Goal: Information Seeking & Learning: Find contact information

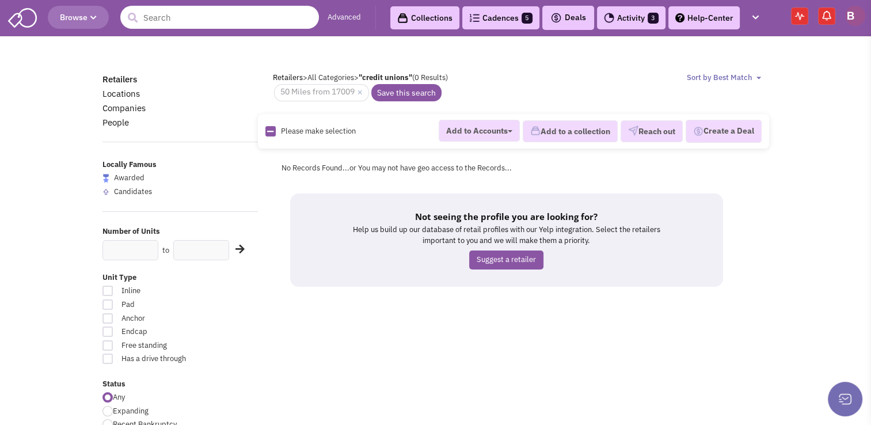
click at [189, 17] on input "text" at bounding box center [219, 17] width 199 height 23
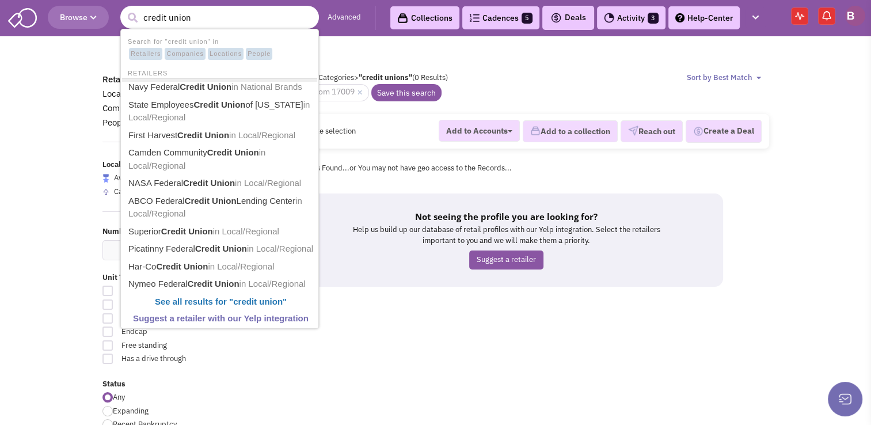
type input "credit union"
click at [124, 9] on button "submit" at bounding box center [132, 17] width 17 height 17
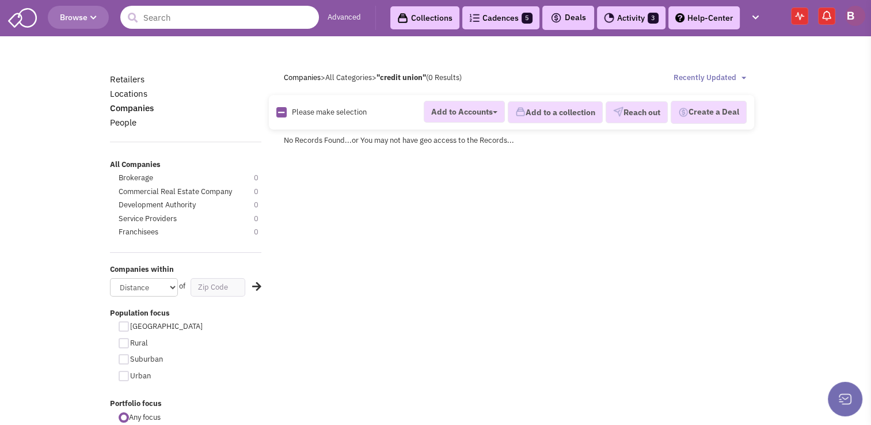
click at [178, 22] on input "text" at bounding box center [219, 17] width 199 height 23
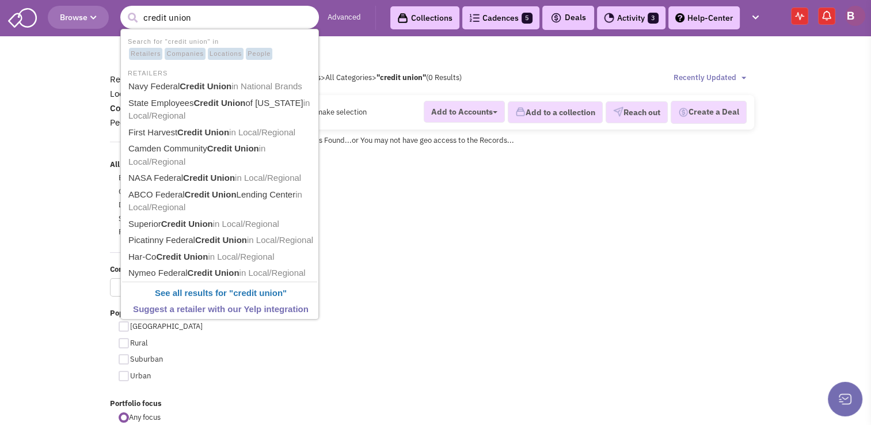
type input "credit union"
click at [124, 9] on button "submit" at bounding box center [132, 17] width 17 height 17
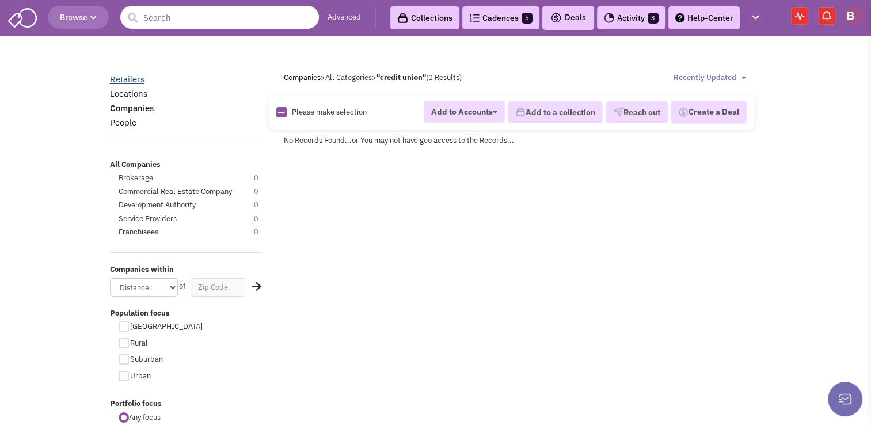
click at [140, 78] on link "Retailers" at bounding box center [127, 79] width 35 height 11
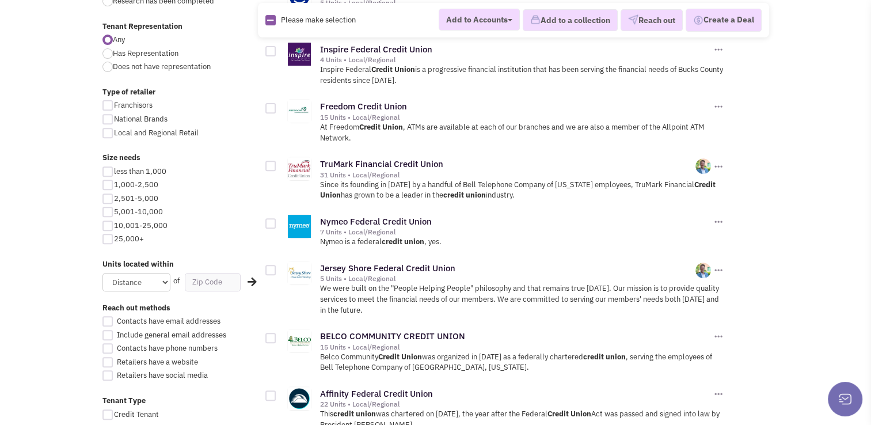
scroll to position [442, 0]
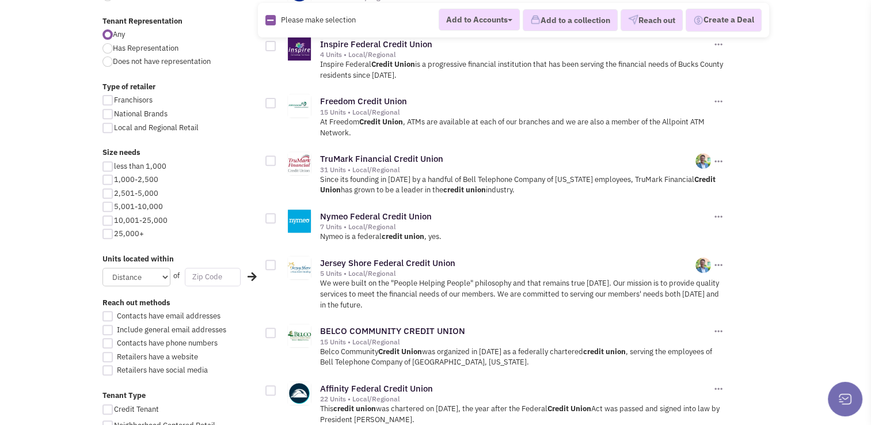
click at [211, 275] on input "text" at bounding box center [213, 277] width 56 height 18
type input "17009"
click button "×" at bounding box center [0, 0] width 0 height 0
click at [136, 280] on select "Distance 1 Mile 5 Miles 10 Miles 20 Miles 50 Miles" at bounding box center [136, 277] width 68 height 18
select select "50"
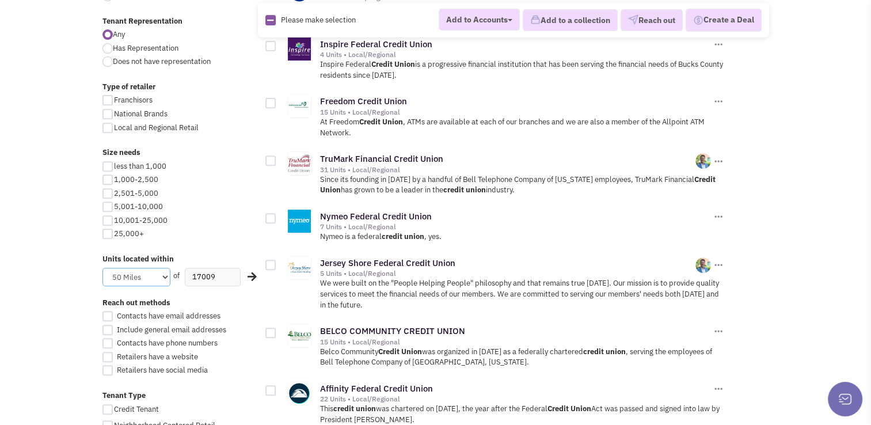
click at [102, 268] on select "Distance 1 Mile 5 Miles 10 Miles 20 Miles 50 Miles" at bounding box center [136, 277] width 68 height 18
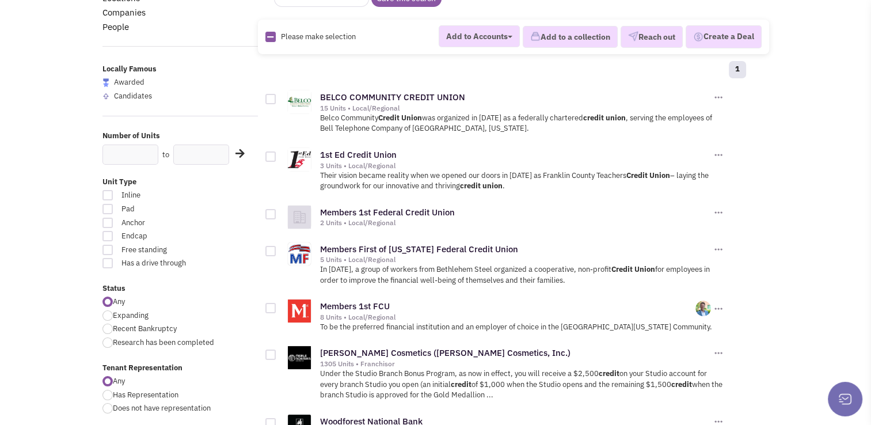
scroll to position [60, 0]
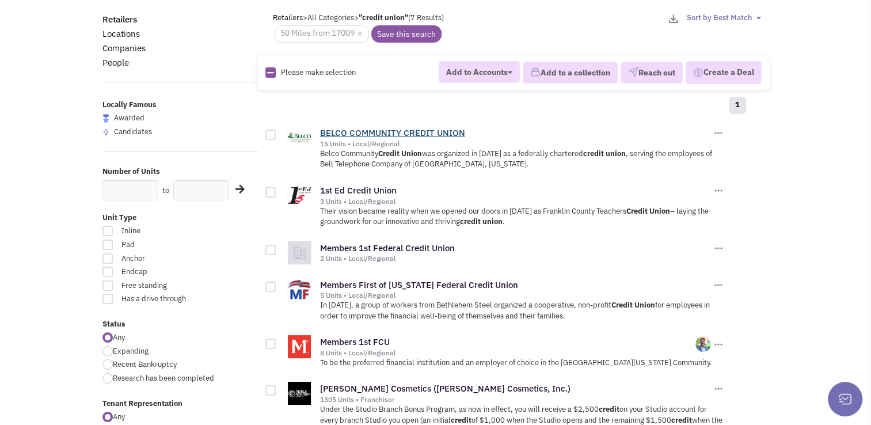
click at [368, 130] on link "BELCO COMMUNITY CREDIT UNION" at bounding box center [392, 132] width 145 height 11
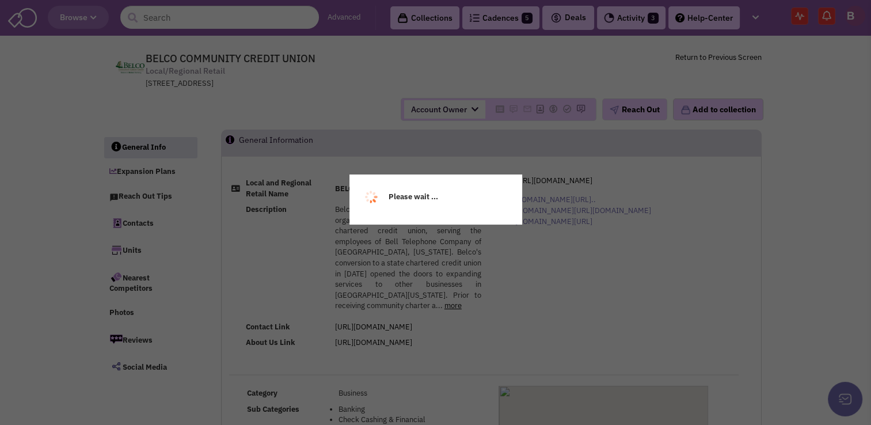
select select
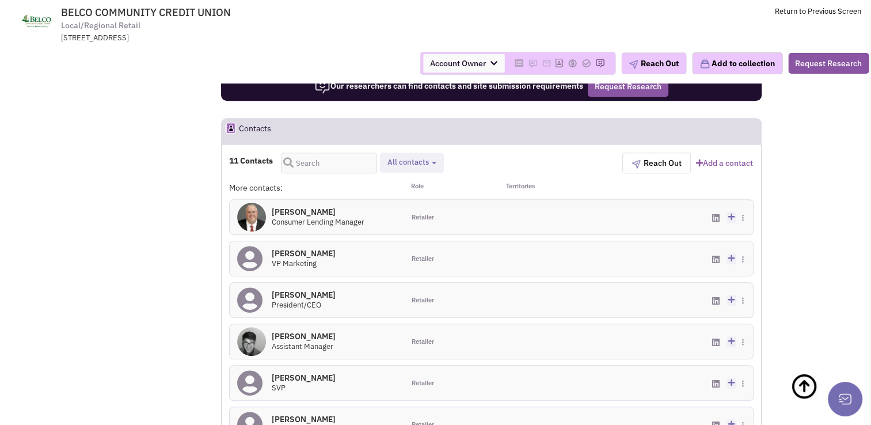
scroll to position [663, 0]
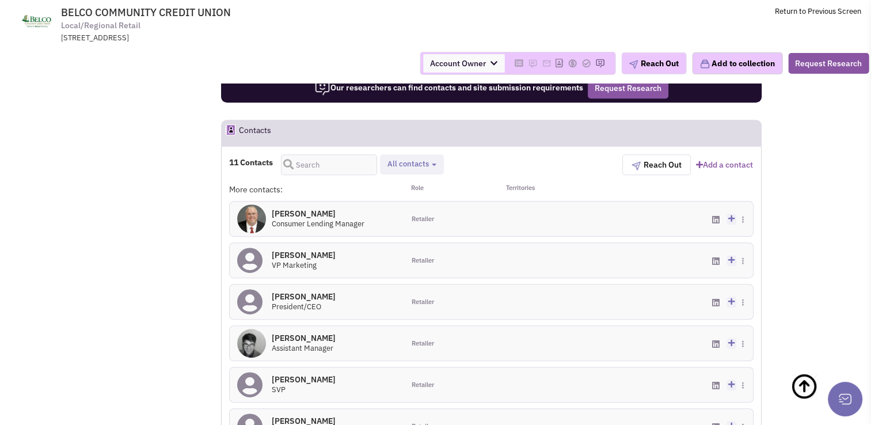
click at [318, 291] on h4 "Amey R Sgrignoli 0" at bounding box center [304, 296] width 64 height 10
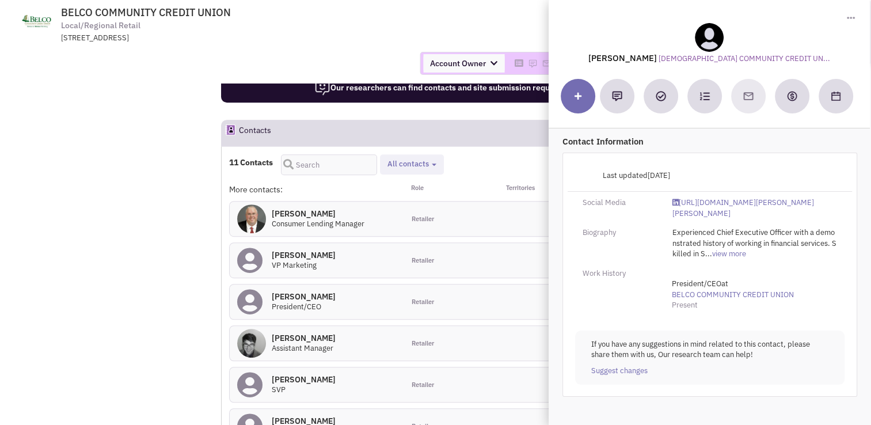
click at [300, 333] on h4 "Andrew Jacobs 0" at bounding box center [304, 338] width 64 height 10
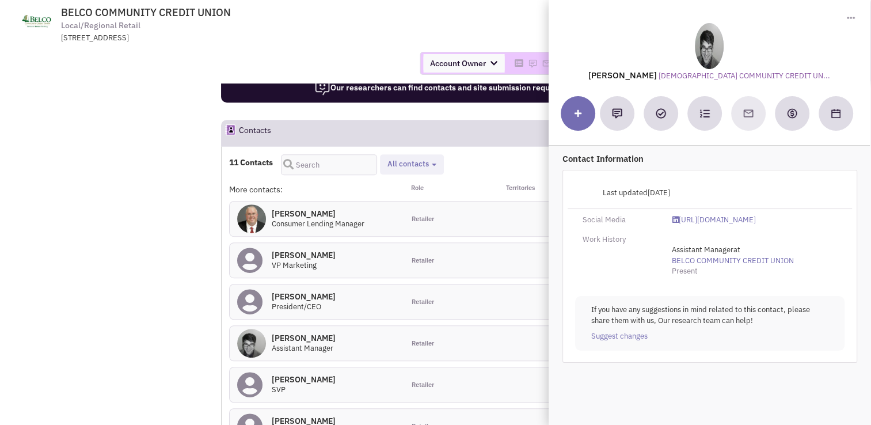
scroll to position [748, 0]
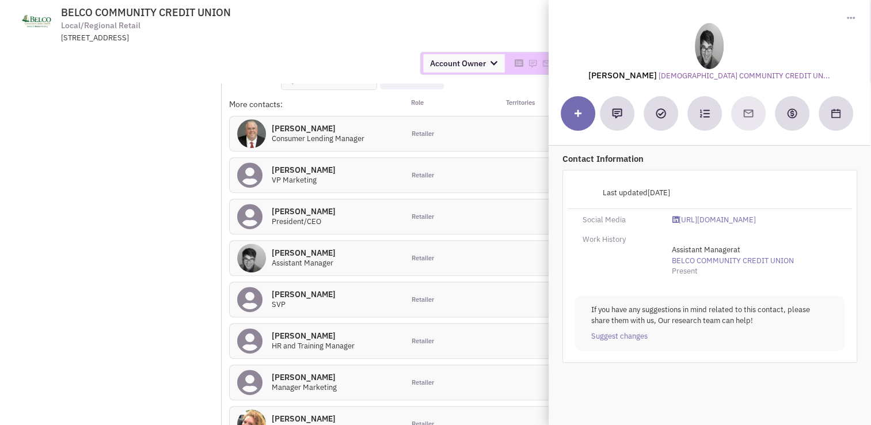
click at [297, 289] on h4 "Paul Perini 0" at bounding box center [304, 294] width 64 height 10
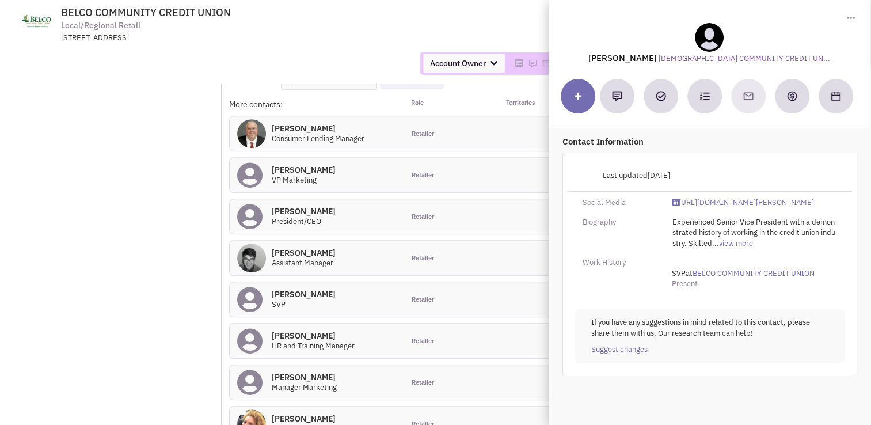
click at [294, 330] on h4 "Blake Wise 0" at bounding box center [313, 335] width 83 height 10
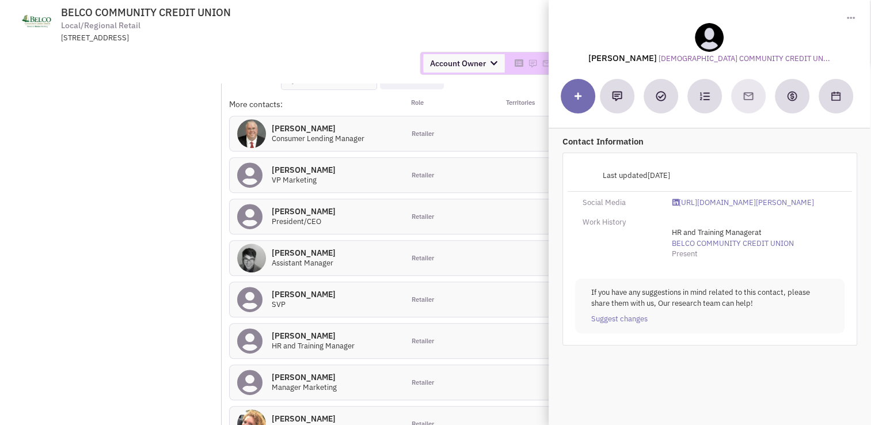
click at [291, 372] on h4 "Ann Keffer 0" at bounding box center [304, 377] width 65 height 10
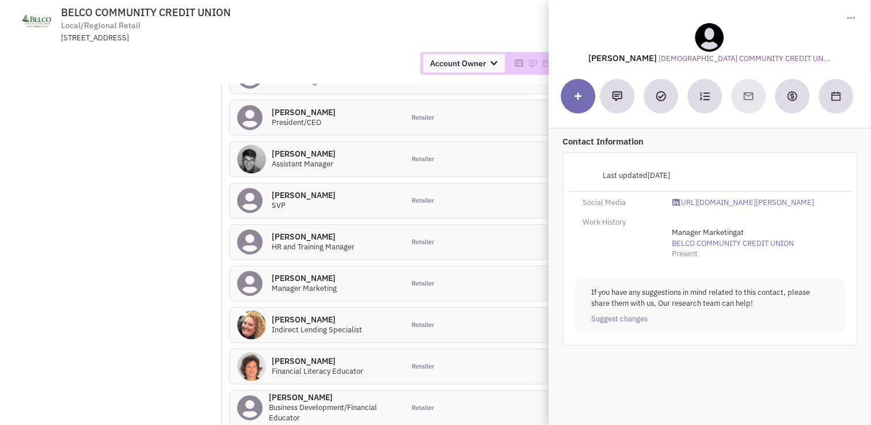
scroll to position [847, 0]
click at [298, 314] on h4 "Kristina Kucker 0" at bounding box center [317, 319] width 90 height 10
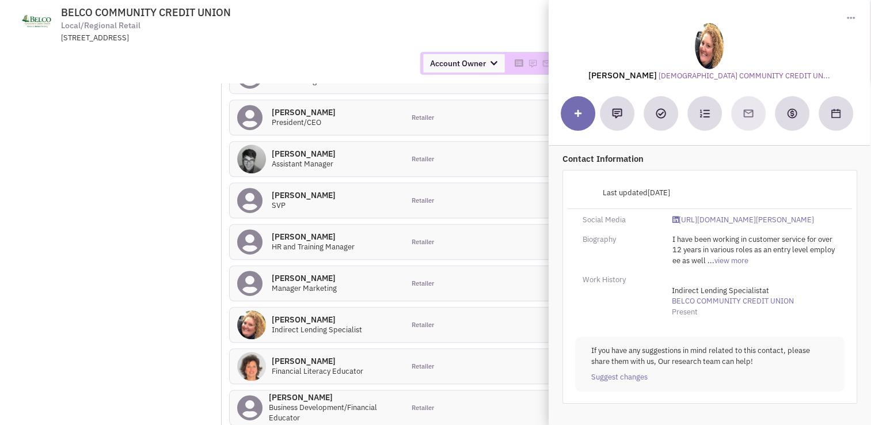
click at [292, 356] on h4 "Tricia Heisey 0" at bounding box center [318, 361] width 92 height 10
click at [292, 392] on h4 "Angela Barlup 0" at bounding box center [333, 397] width 128 height 10
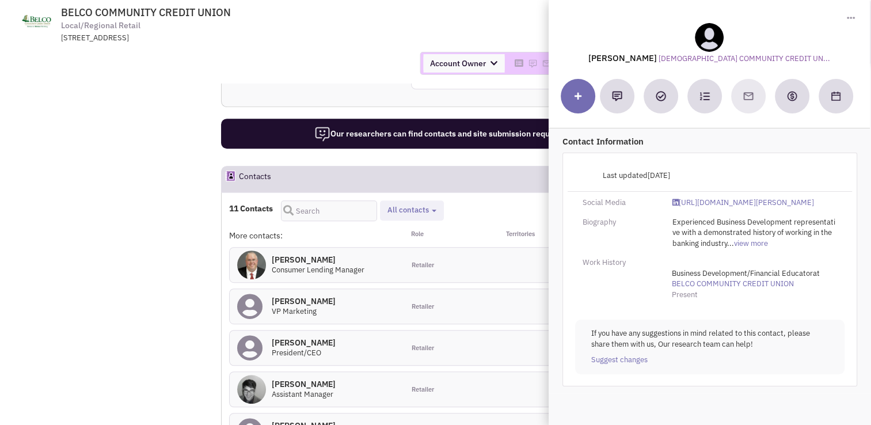
scroll to position [617, 0]
click at [299, 254] on h4 "Bob Keener 0" at bounding box center [318, 259] width 93 height 10
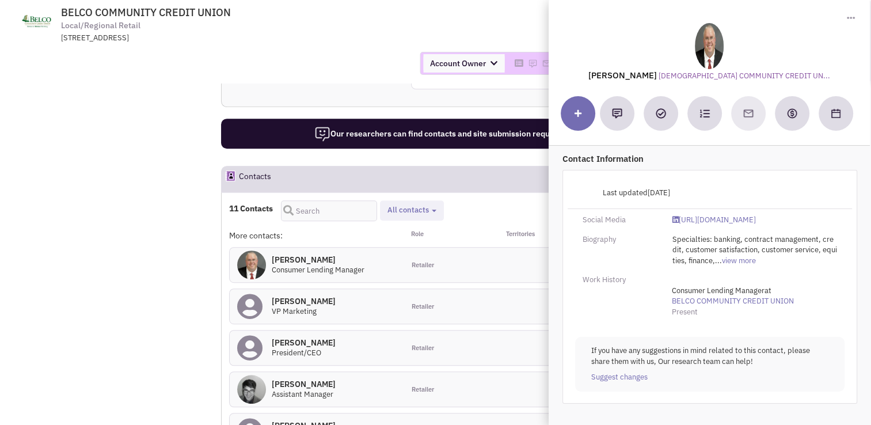
click at [293, 296] on h4 "Adam Stewart 0" at bounding box center [304, 301] width 64 height 10
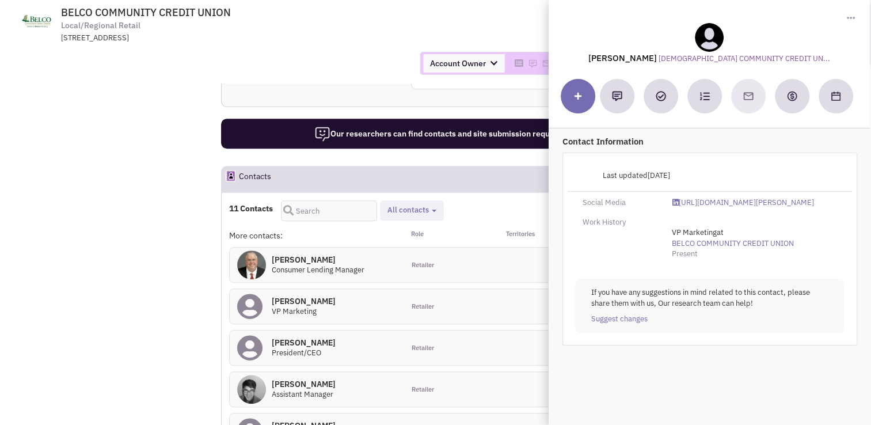
click at [744, 100] on div at bounding box center [709, 96] width 297 height 35
click at [297, 337] on h4 "Amey R Sgrignoli 0" at bounding box center [304, 342] width 64 height 10
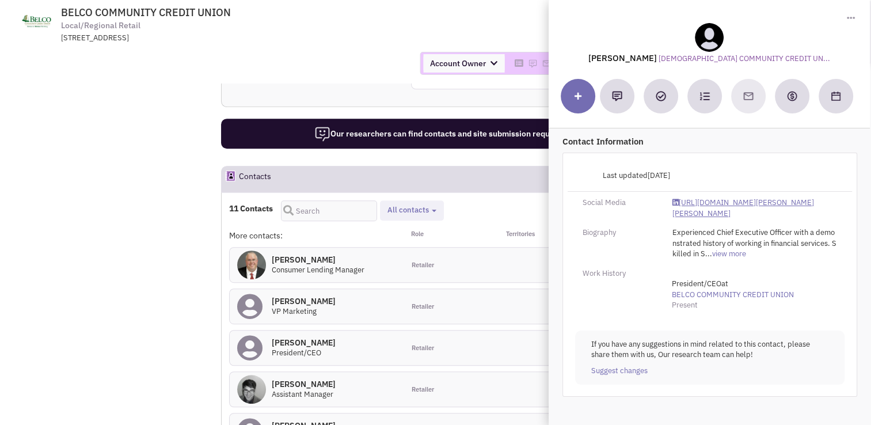
click at [699, 208] on link "https://www.linkedin.com/in/amey-r-sgrignoli-42347624/" at bounding box center [754, 207] width 165 height 21
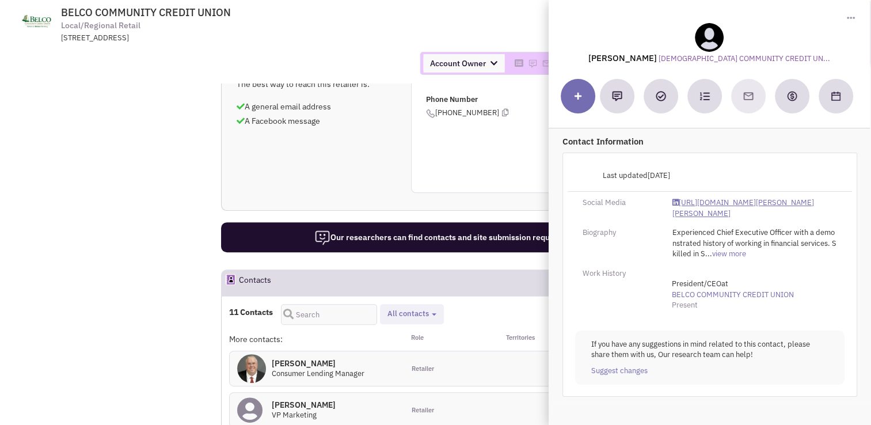
scroll to position [589, 0]
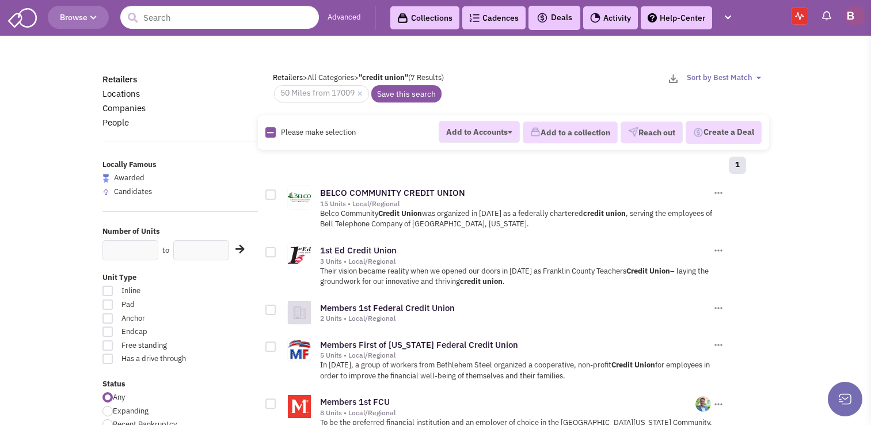
scroll to position [60, 0]
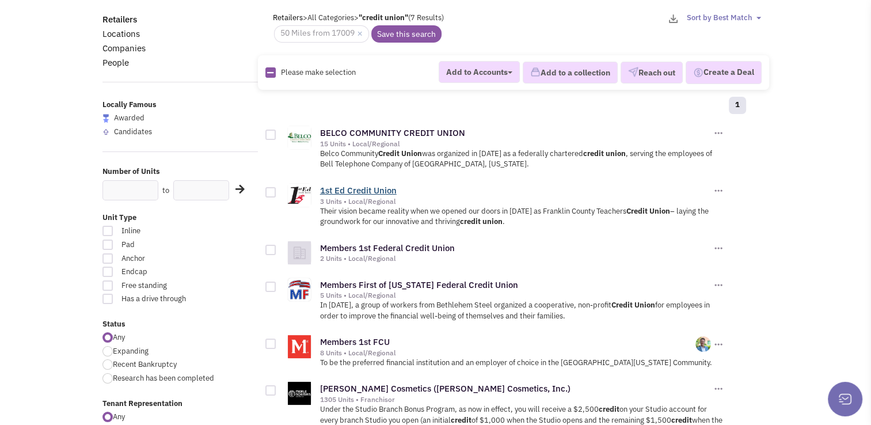
click at [357, 185] on link "1st Ed Credit Union" at bounding box center [358, 190] width 77 height 11
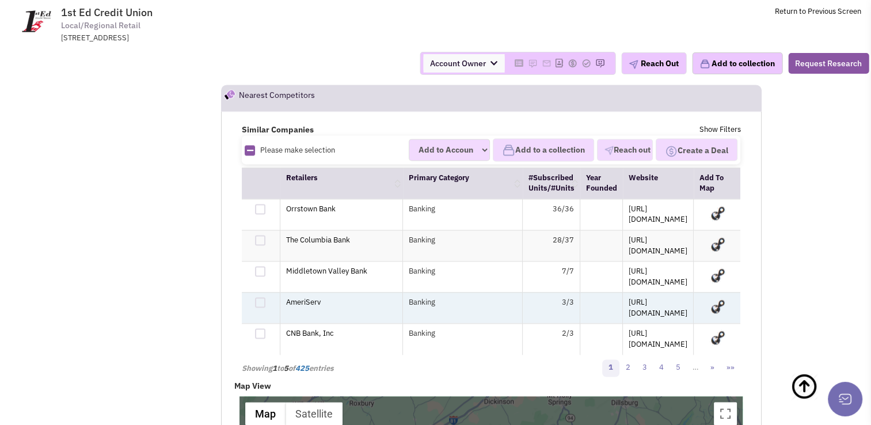
scroll to position [1574, 0]
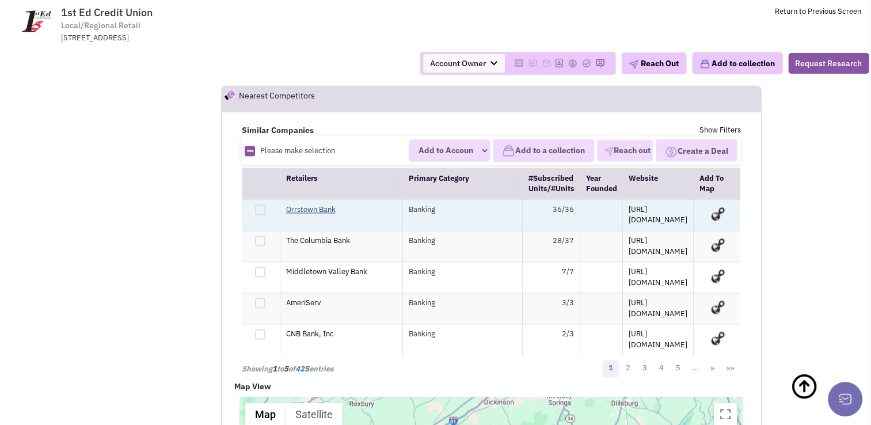
click at [321, 204] on link "Orrstown Bank" at bounding box center [311, 209] width 50 height 10
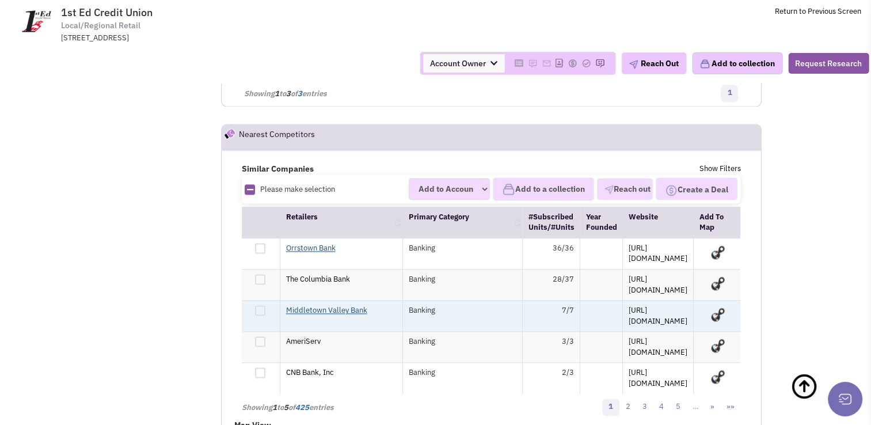
scroll to position [1532, 0]
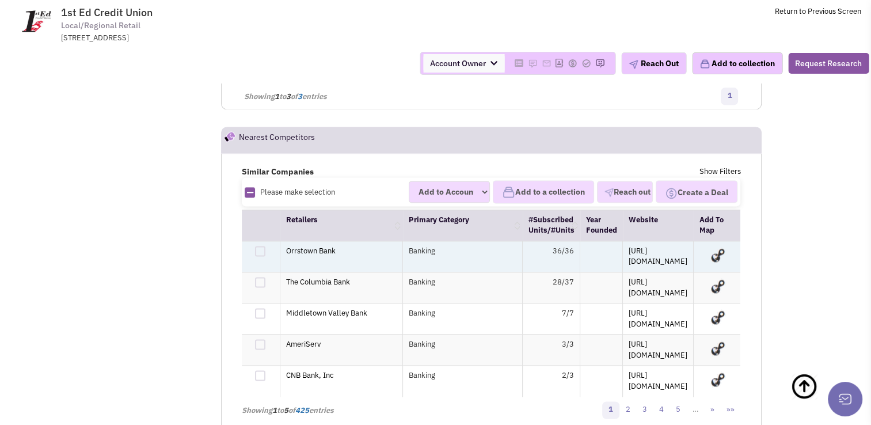
click at [721, 246] on img at bounding box center [717, 254] width 19 height 17
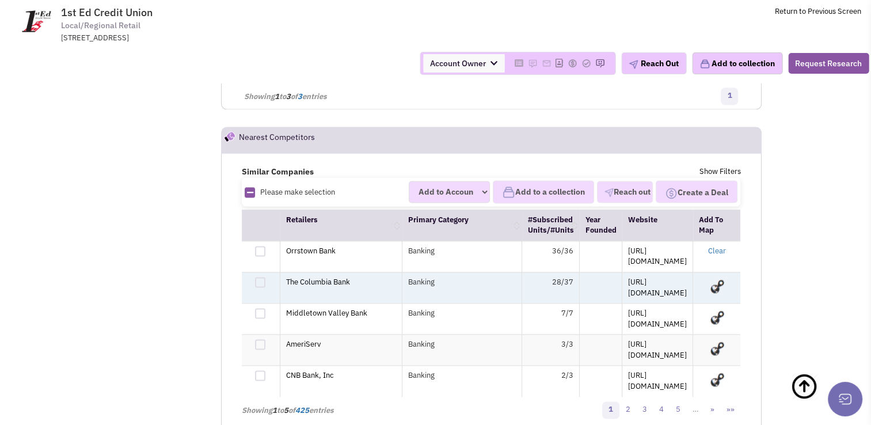
click at [718, 277] on img at bounding box center [716, 285] width 19 height 17
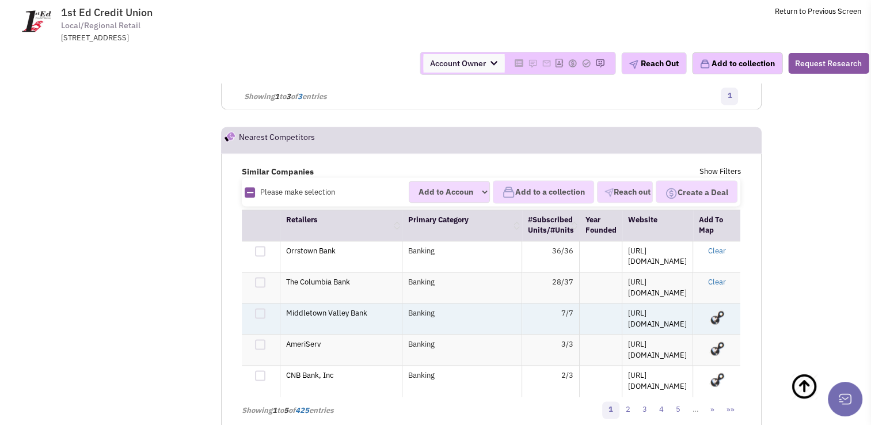
click at [719, 308] on img at bounding box center [716, 316] width 19 height 17
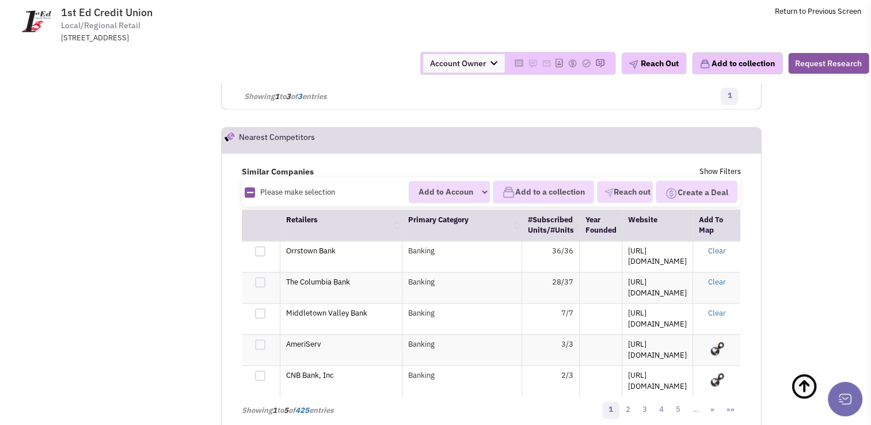
drag, startPoint x: 556, startPoint y: 402, endPoint x: 601, endPoint y: 414, distance: 47.1
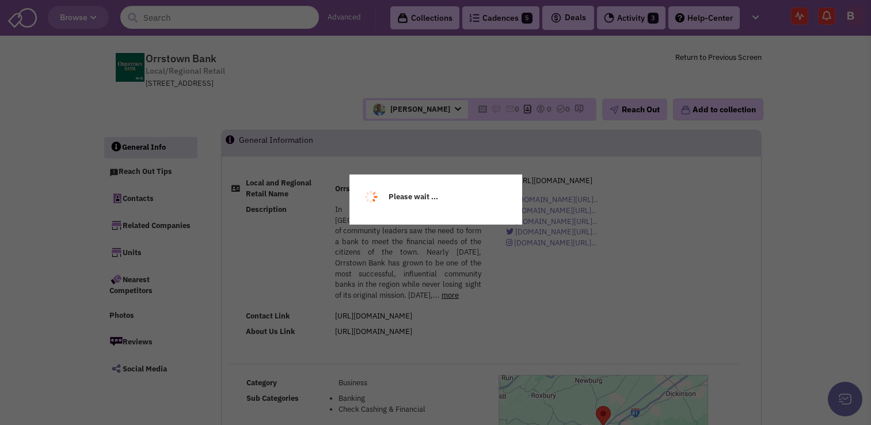
select select
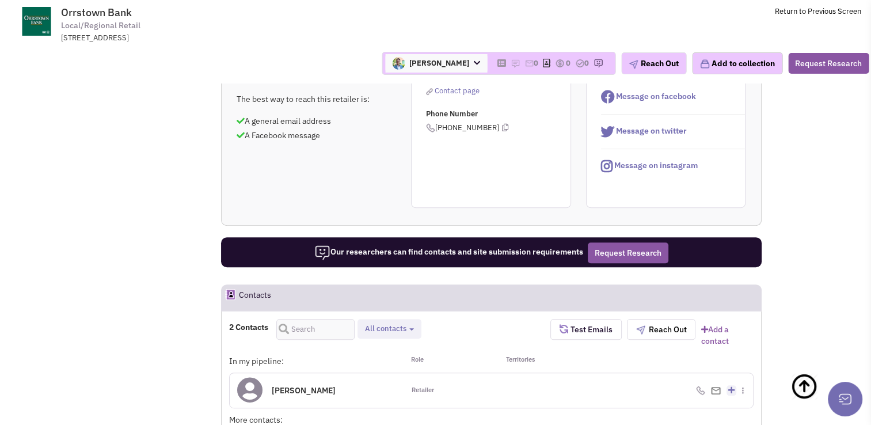
scroll to position [594, 0]
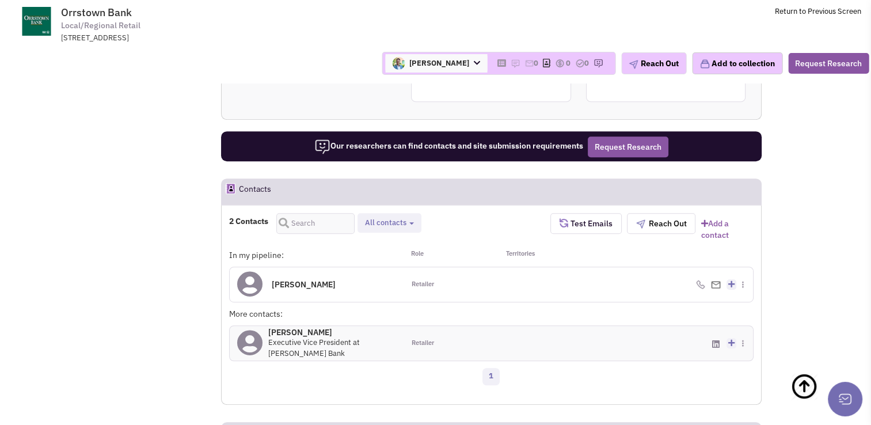
click at [318, 279] on h4 "Charles Wasson 0" at bounding box center [304, 284] width 64 height 10
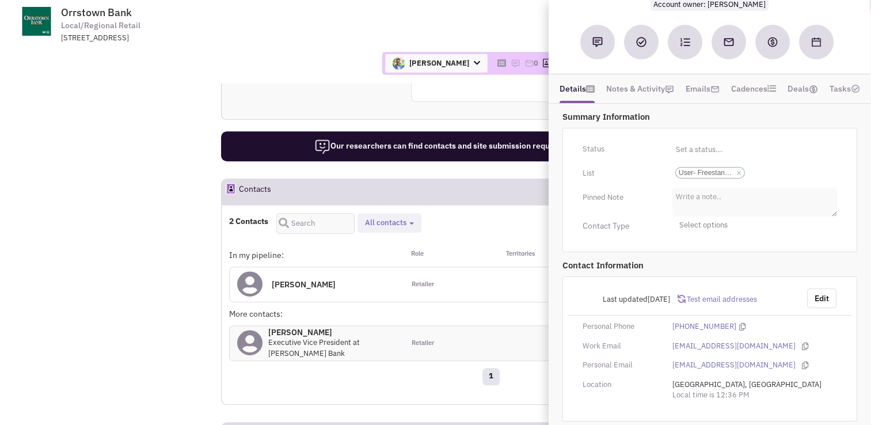
scroll to position [86, 0]
click at [721, 173] on span "User- Freestanding Commercial" at bounding box center [706, 171] width 55 height 10
click at [0, 0] on select "Select a list... User- Freestanding Commercial" at bounding box center [0, 0] width 0 height 0
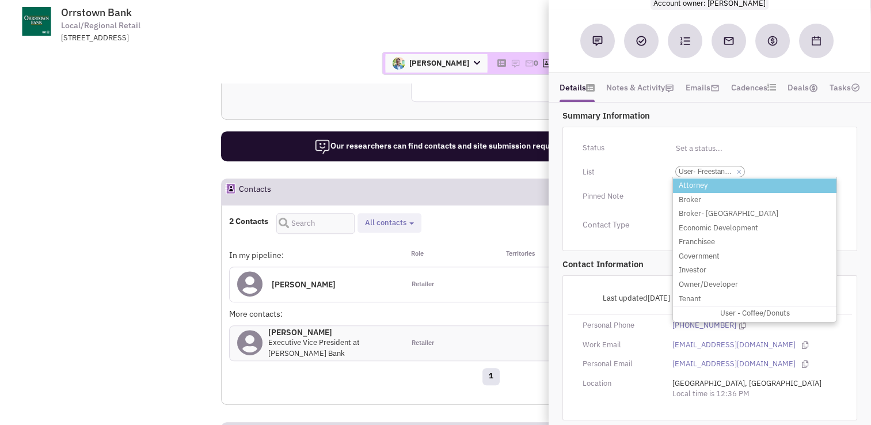
click at [637, 169] on div "List" at bounding box center [620, 172] width 90 height 18
click at [676, 109] on p "Summary Information" at bounding box center [709, 115] width 295 height 12
click at [560, 311] on div "Contact Information Last updated 9/18/2024 Test email addresses Edit Personal P…" at bounding box center [710, 338] width 309 height 169
click at [831, 395] on div "Camp Hill, PA Local time is 12:36 PM" at bounding box center [755, 388] width 180 height 21
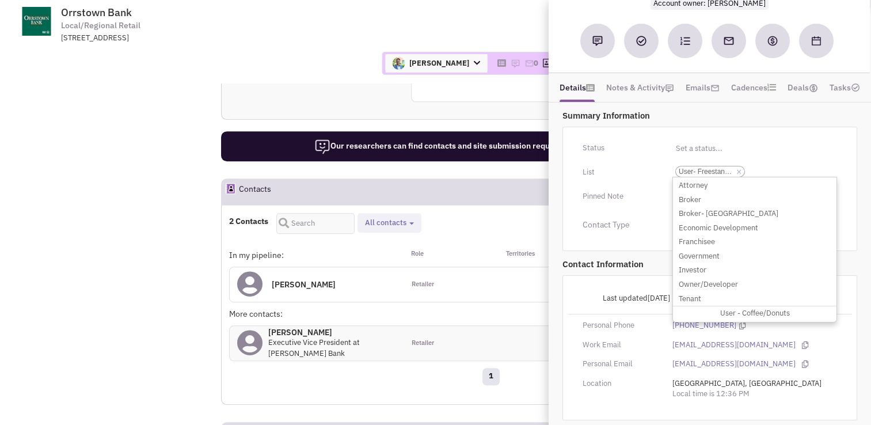
click at [863, 224] on div "Summary Information Status Toggle Dropdown Have not contacted Reached out Inter…" at bounding box center [710, 180] width 309 height 149
click at [794, 166] on ul "Select a list... × User- Freestanding Commercial" at bounding box center [754, 170] width 165 height 14
click at [0, 0] on select "Select a list... User- Freestanding Commercial" at bounding box center [0, 0] width 0 height 0
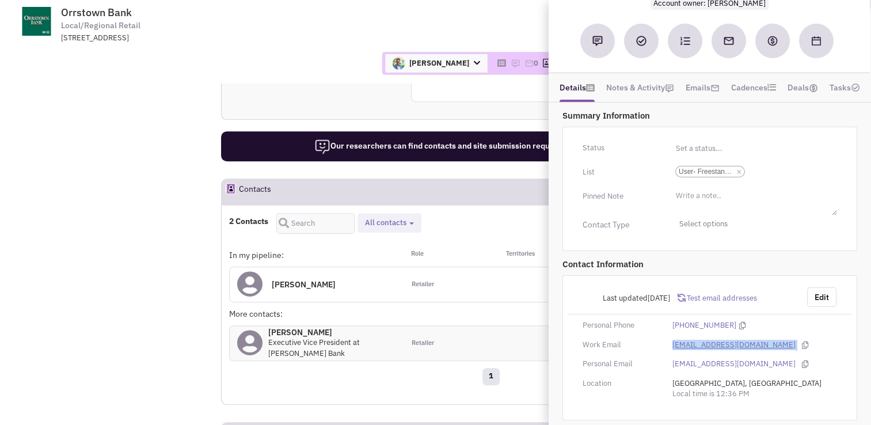
drag, startPoint x: 755, startPoint y: 344, endPoint x: 672, endPoint y: 342, distance: 82.9
click at [672, 342] on div "cwasson@orrstown.com" at bounding box center [755, 345] width 180 height 11
copy div "cwasson@orrstown.com"
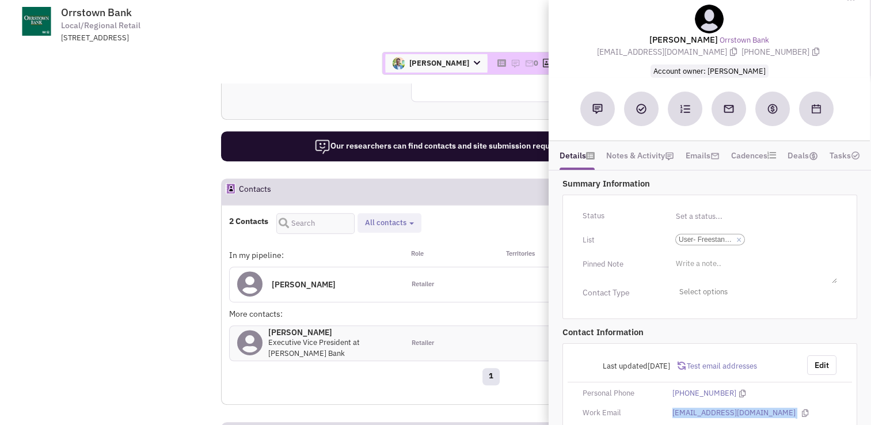
scroll to position [18, 0]
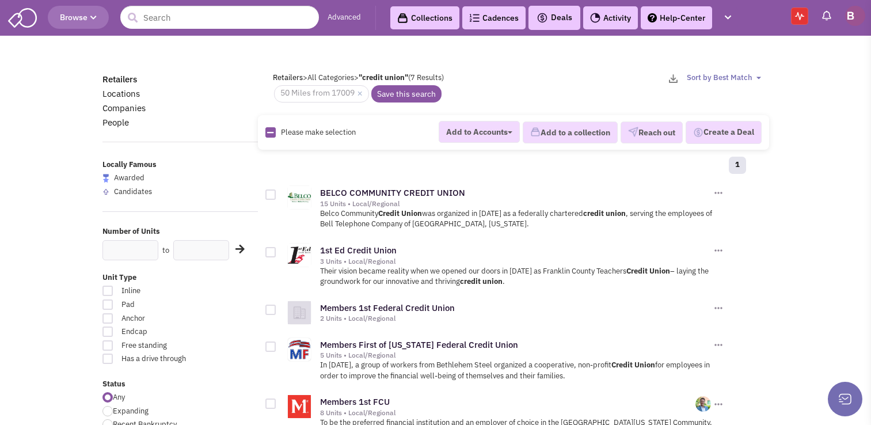
scroll to position [60, 0]
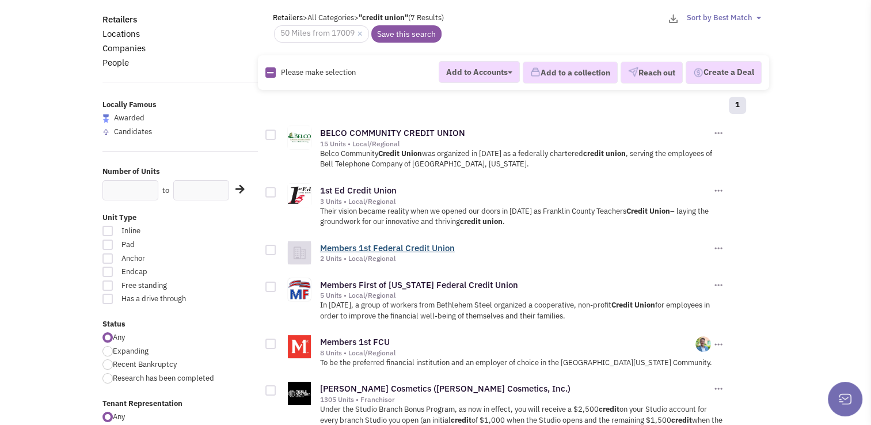
click at [382, 245] on link "Members 1st Federal Credit Union" at bounding box center [387, 247] width 135 height 11
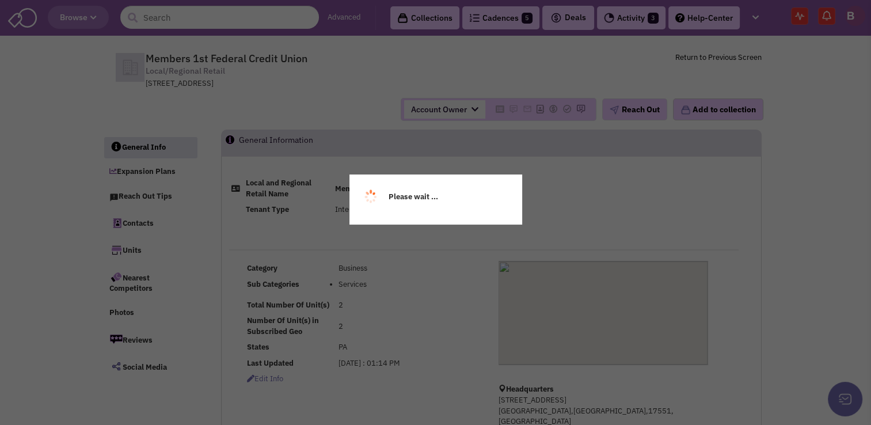
select select
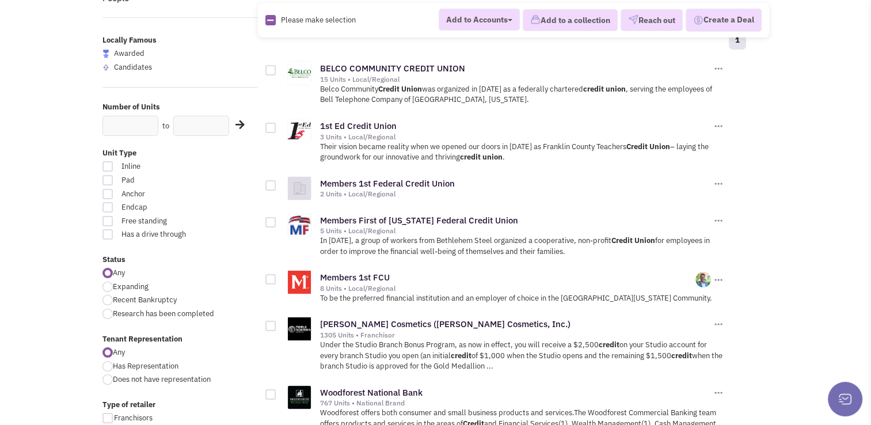
scroll to position [131, 0]
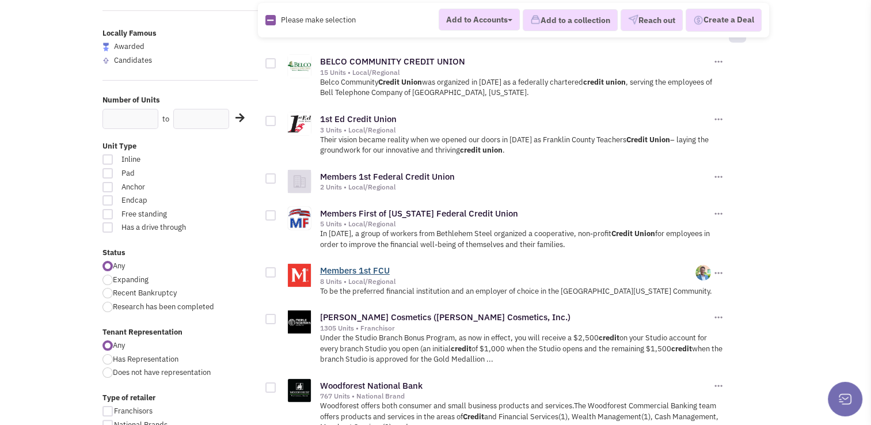
click at [344, 265] on link "Members 1st FCU" at bounding box center [355, 270] width 70 height 11
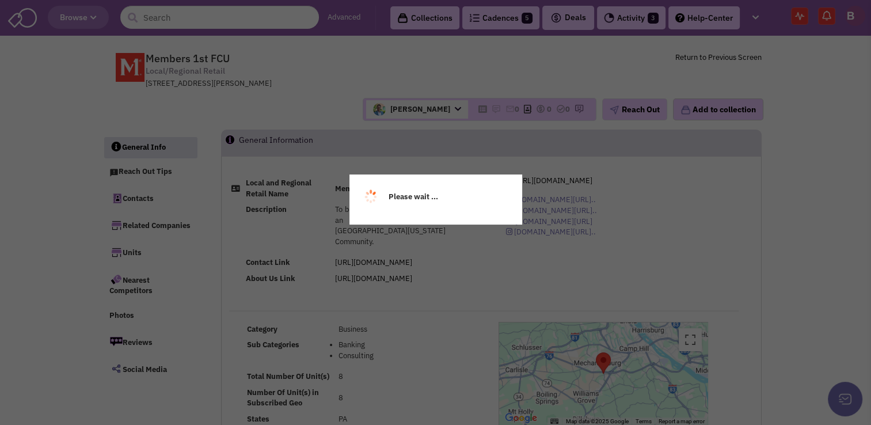
select select
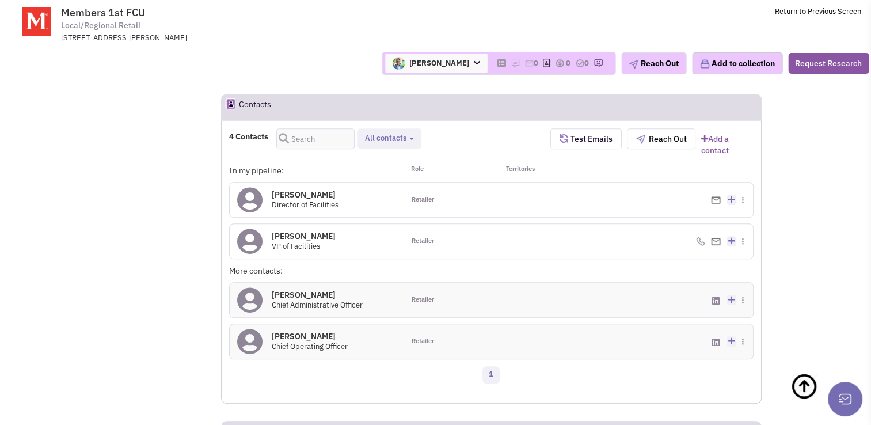
scroll to position [633, 0]
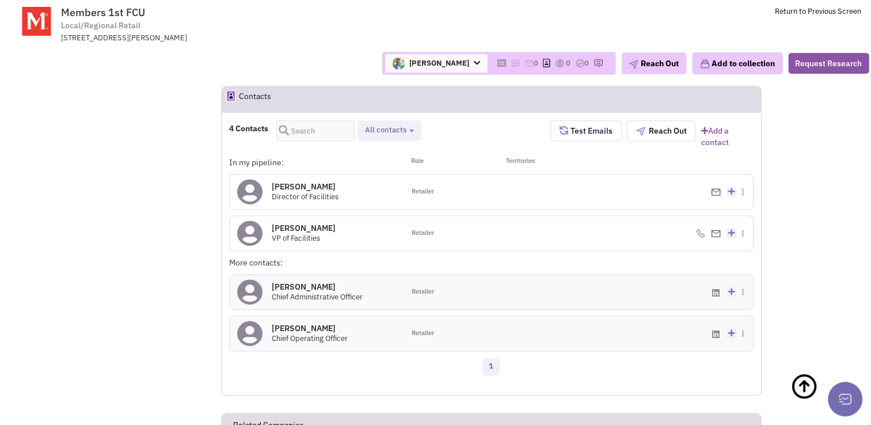
click at [300, 282] on h4 "Jason Reimer 0" at bounding box center [317, 287] width 91 height 10
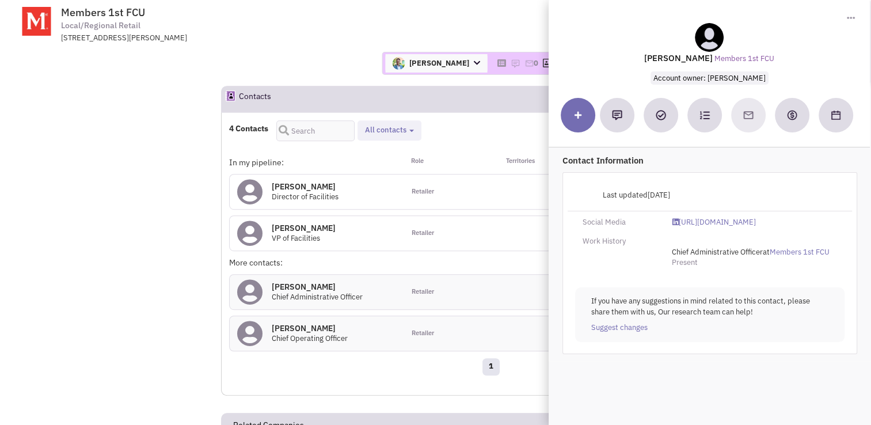
click at [297, 181] on h4 "John Lippa 0" at bounding box center [305, 186] width 67 height 10
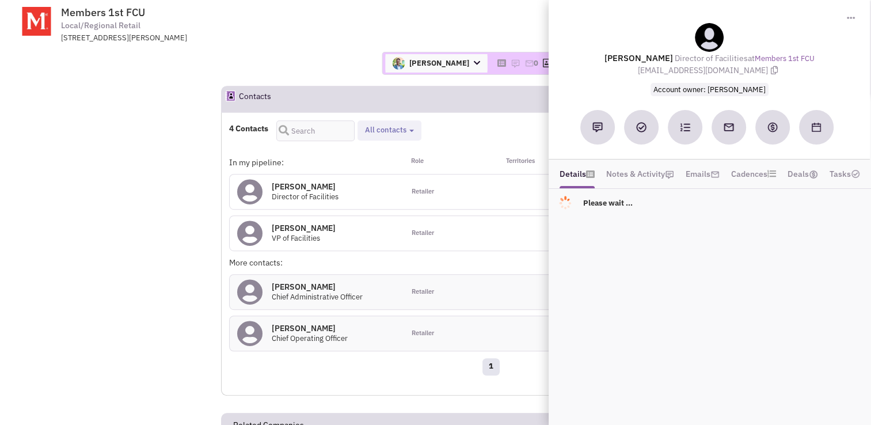
click at [288, 223] on h4 "Dale Gingrich 0" at bounding box center [304, 228] width 64 height 10
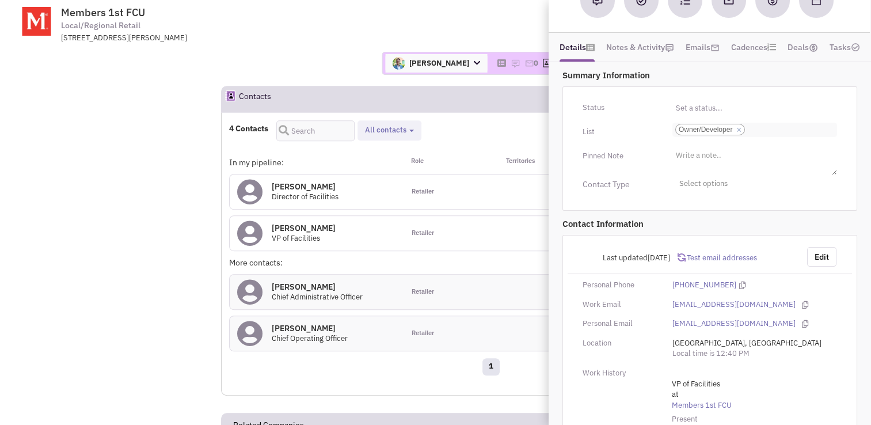
scroll to position [127, 0]
drag, startPoint x: 767, startPoint y: 304, endPoint x: 659, endPoint y: 307, distance: 108.3
click at [659, 307] on div "Work Email GingrichD@members1st.org" at bounding box center [710, 304] width 284 height 11
copy div "GingrichD@members1st.org"
click at [299, 323] on h4 "Kathy Jumper 0" at bounding box center [310, 328] width 76 height 10
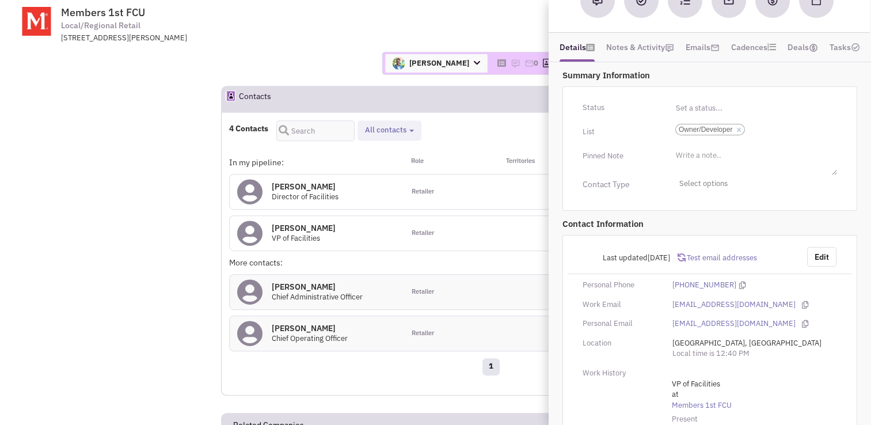
scroll to position [0, 0]
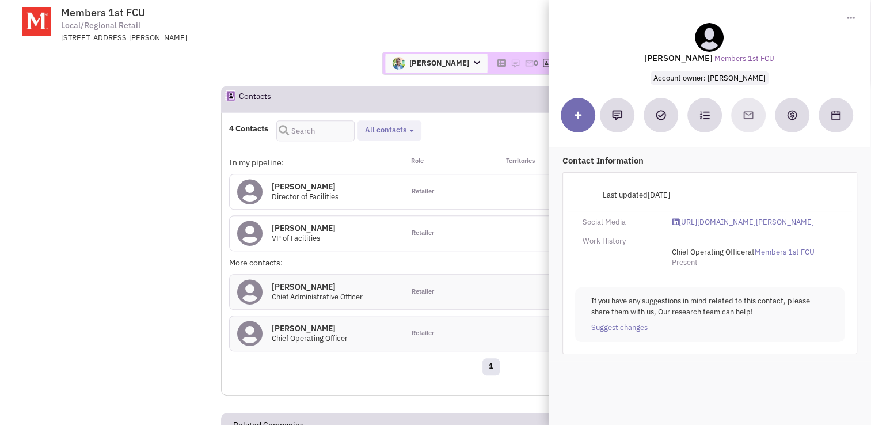
click at [290, 181] on h4 "John Lippa 0" at bounding box center [305, 186] width 67 height 10
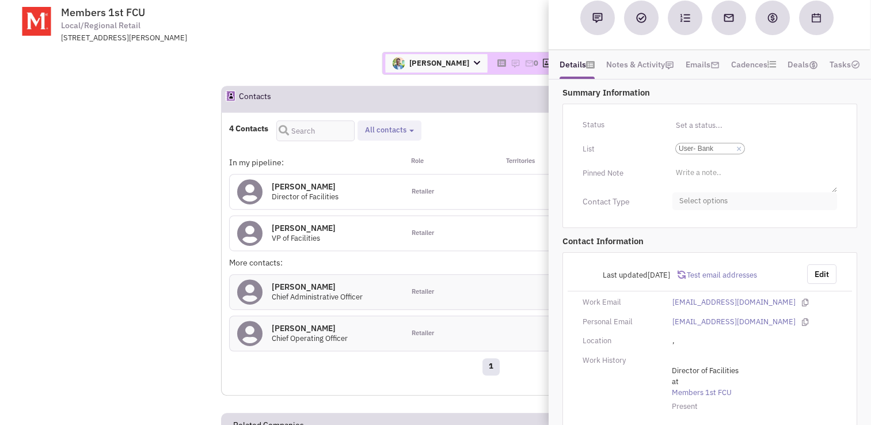
scroll to position [122, 0]
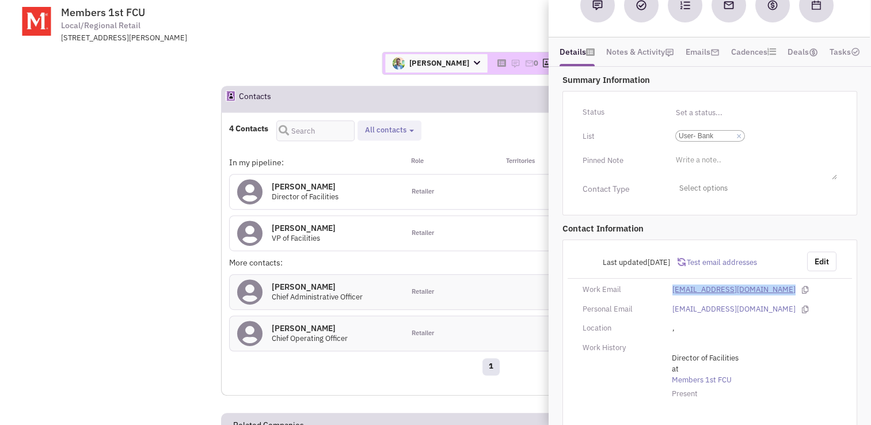
drag, startPoint x: 753, startPoint y: 289, endPoint x: 672, endPoint y: 288, distance: 80.6
click at [672, 288] on div "lippaj@members1st.org" at bounding box center [755, 289] width 180 height 11
copy link "lippaj@members1st.org"
drag, startPoint x: 144, startPoint y: 15, endPoint x: 55, endPoint y: 13, distance: 89.8
click at [55, 13] on tr "Members 1st FCU Local/Regional Retail 5000 Louise Dr, Mechanicsburg, PA, 17055 …" at bounding box center [435, 21] width 866 height 43
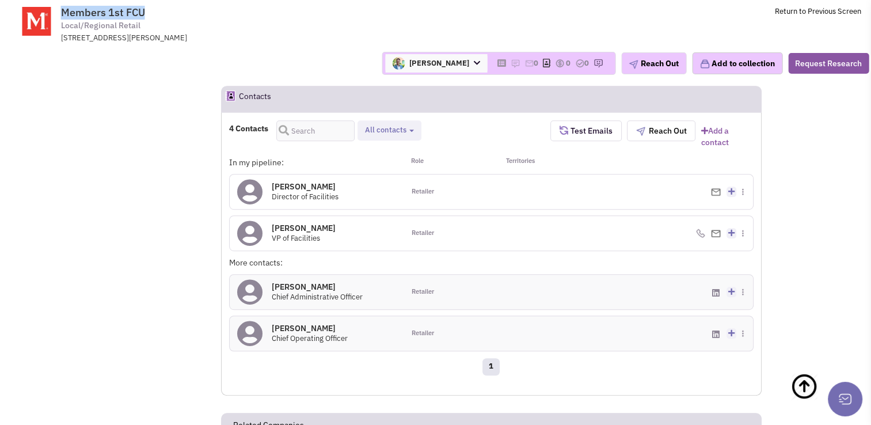
copy tr "Members 1st FCU"
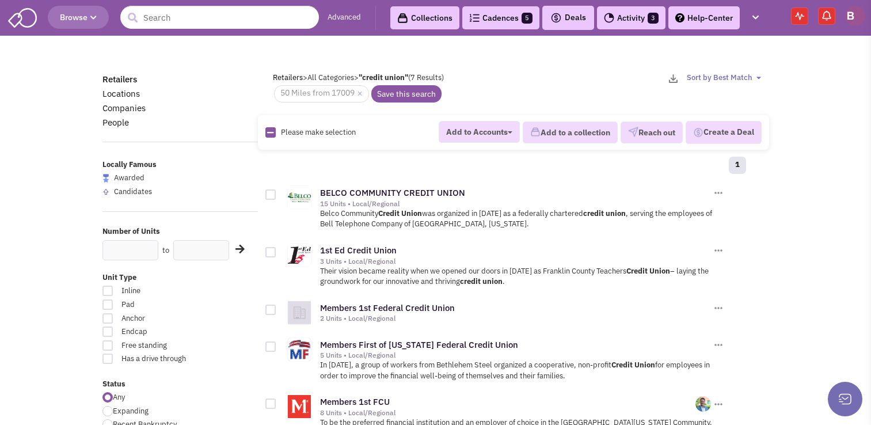
scroll to position [131, 0]
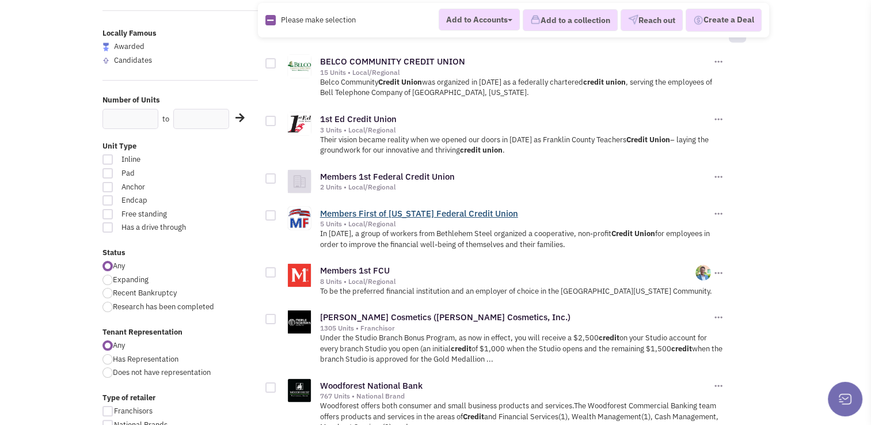
click at [387, 208] on link "Members First of [US_STATE] Federal Credit Union" at bounding box center [419, 213] width 198 height 11
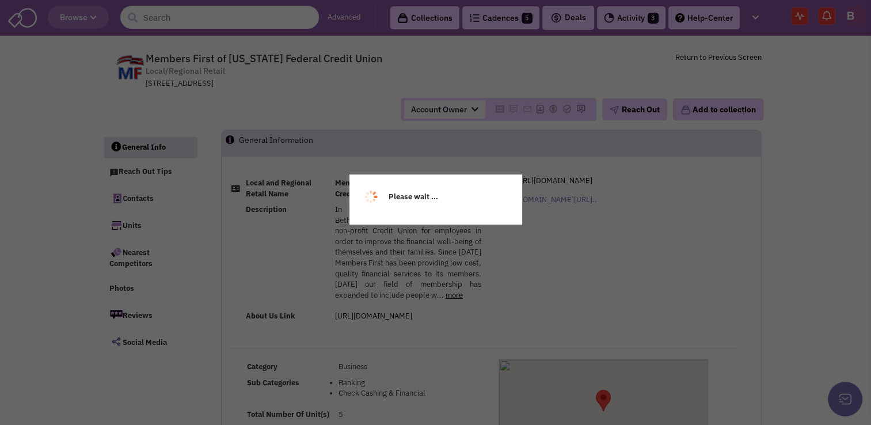
select select
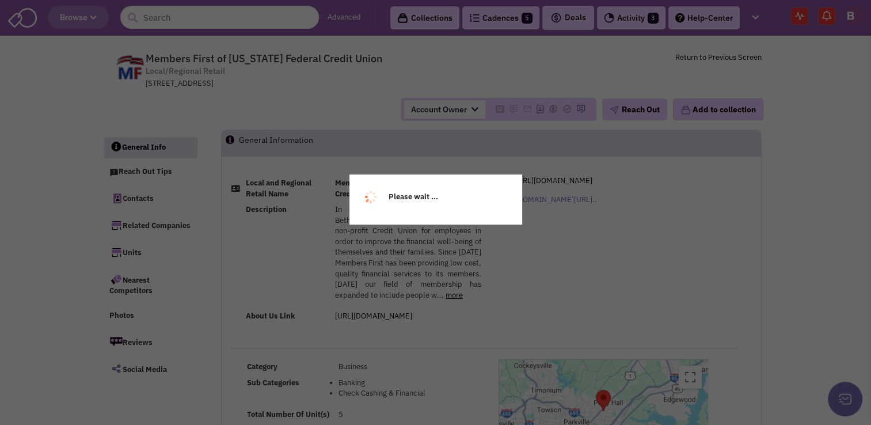
select select
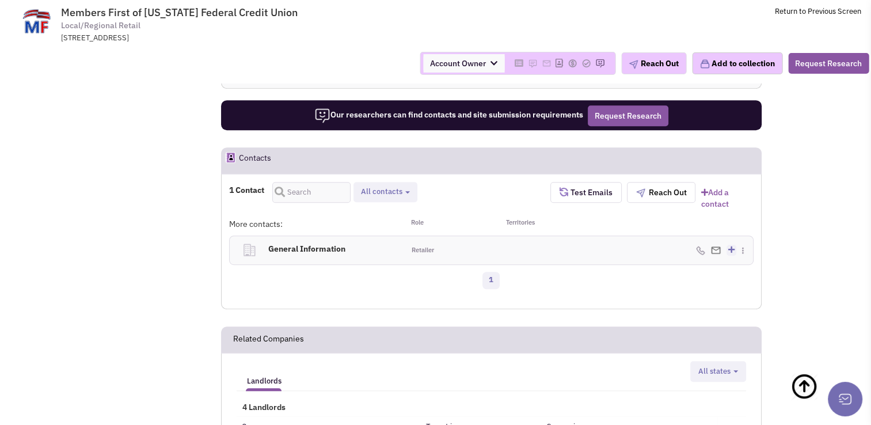
scroll to position [589, 0]
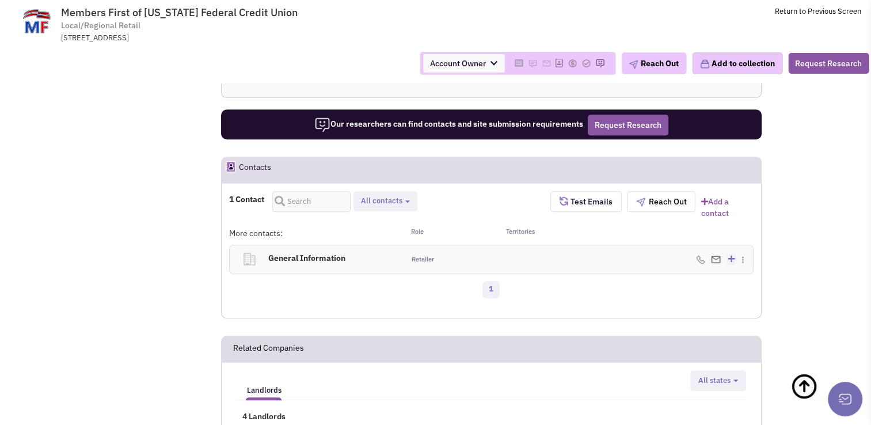
click at [316, 256] on h4 "General Information 0" at bounding box center [324, 257] width 120 height 25
click at [326, 259] on h4 "General Information 0" at bounding box center [324, 257] width 120 height 25
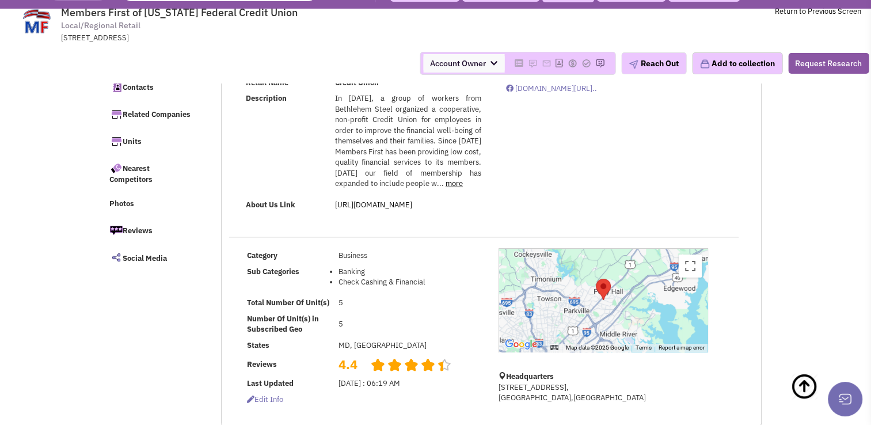
scroll to position [23, 0]
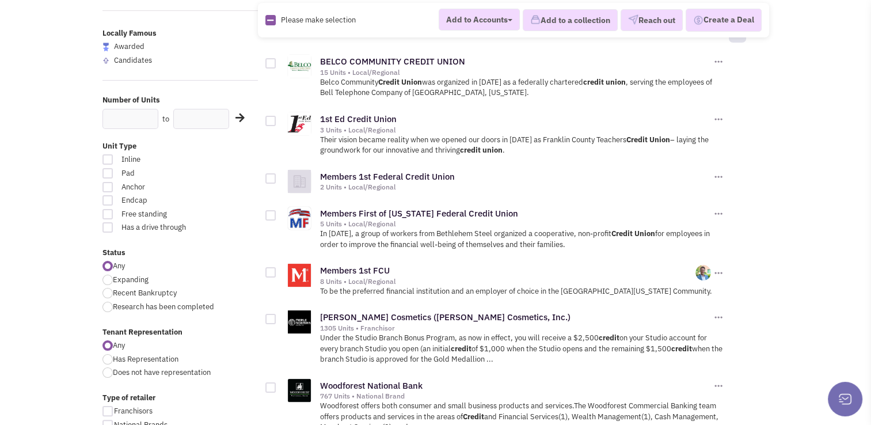
scroll to position [237, 0]
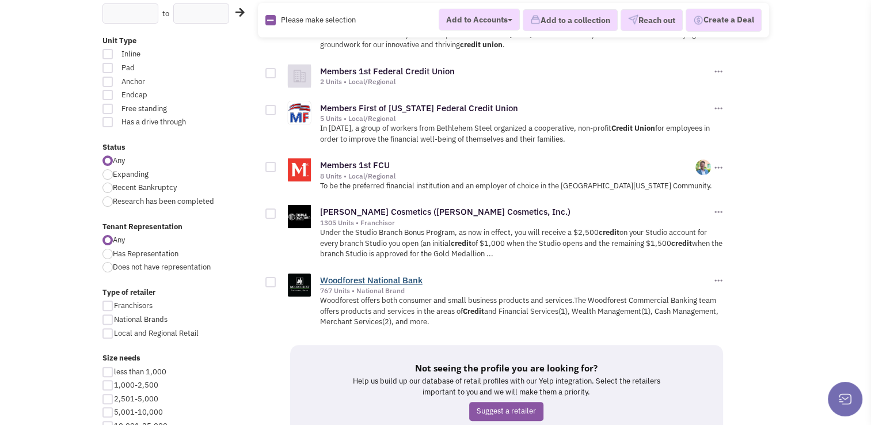
click at [372, 277] on link "Woodforest National Bank" at bounding box center [371, 280] width 102 height 11
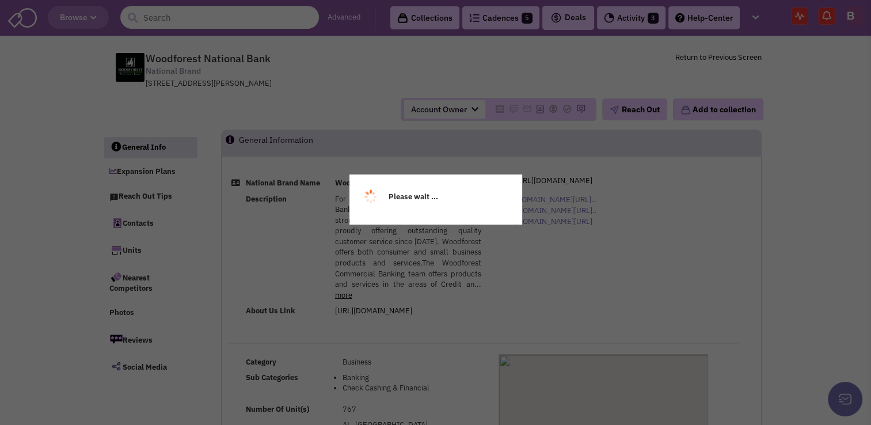
select select
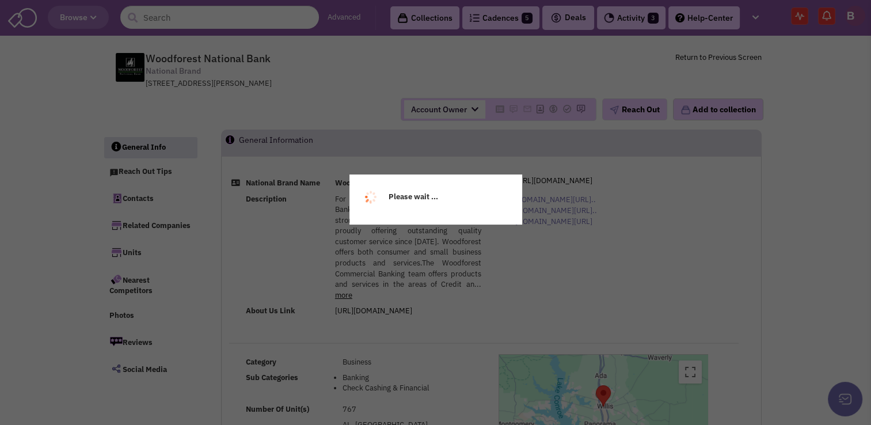
select select
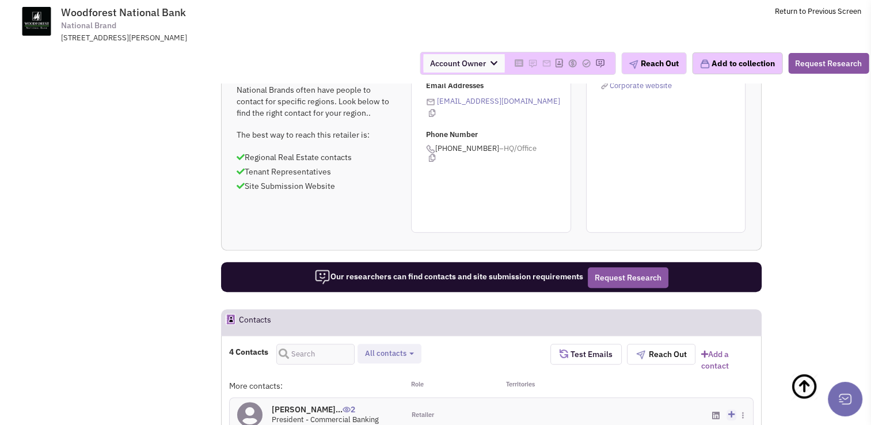
scroll to position [554, 0]
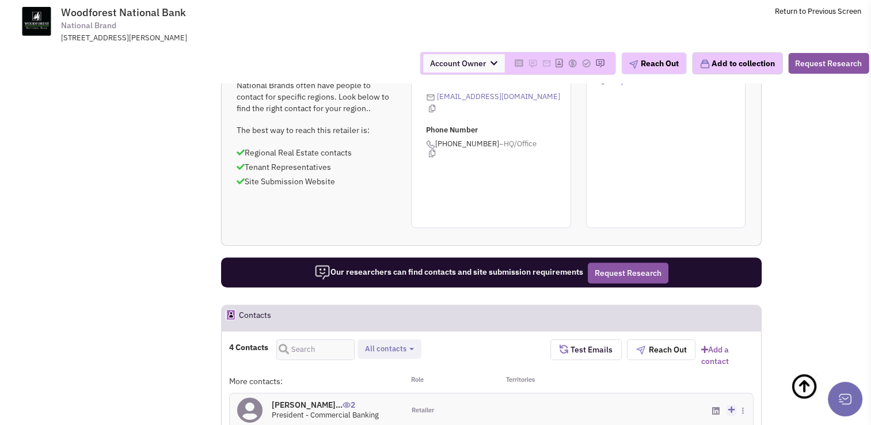
click at [317, 400] on h4 "[PERSON_NAME]... 2" at bounding box center [325, 405] width 107 height 10
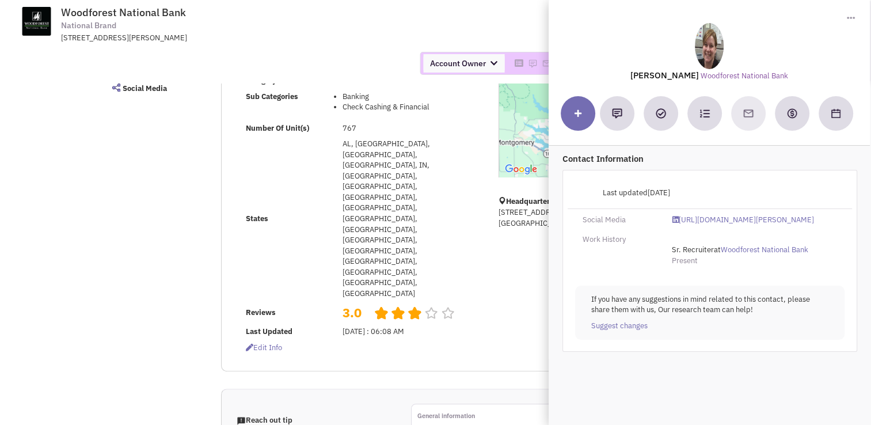
scroll to position [0, 0]
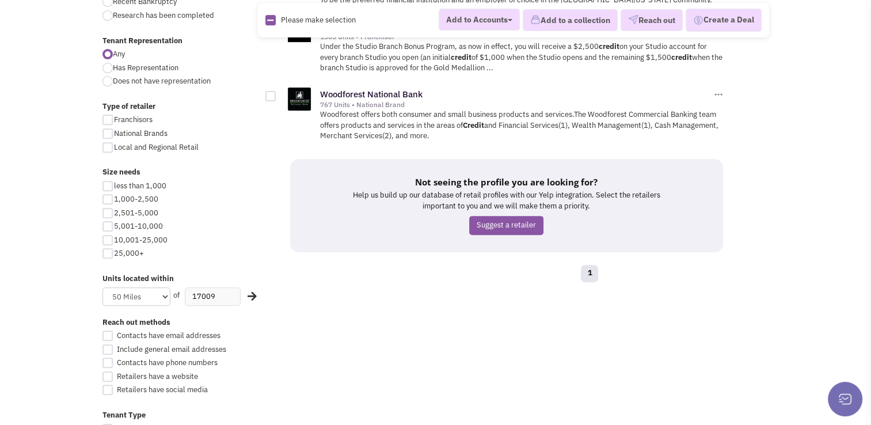
scroll to position [423, 0]
click at [157, 298] on select "Distance 1 Mile 5 Miles 10 Miles 20 Miles 50 Miles" at bounding box center [136, 296] width 68 height 18
click at [102, 287] on select "Distance 1 Mile 5 Miles 10 Miles 20 Miles 50 Miles" at bounding box center [136, 296] width 68 height 18
click at [256, 296] on div "Units located within Distance 1 Mile 5 Miles 10 Miles 20 Miles 50 Miles of 17009" at bounding box center [180, 289] width 170 height 32
click at [249, 294] on icon at bounding box center [251, 295] width 9 height 10
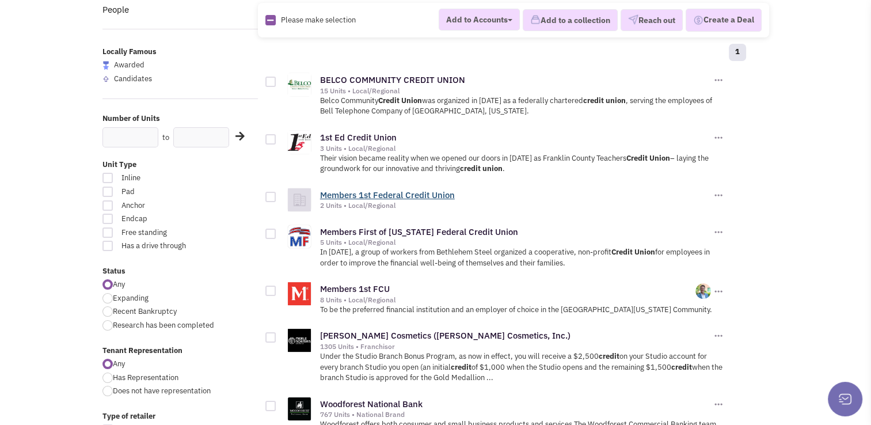
scroll to position [112, 0]
click at [340, 138] on link "1st Ed Credit Union" at bounding box center [358, 138] width 77 height 11
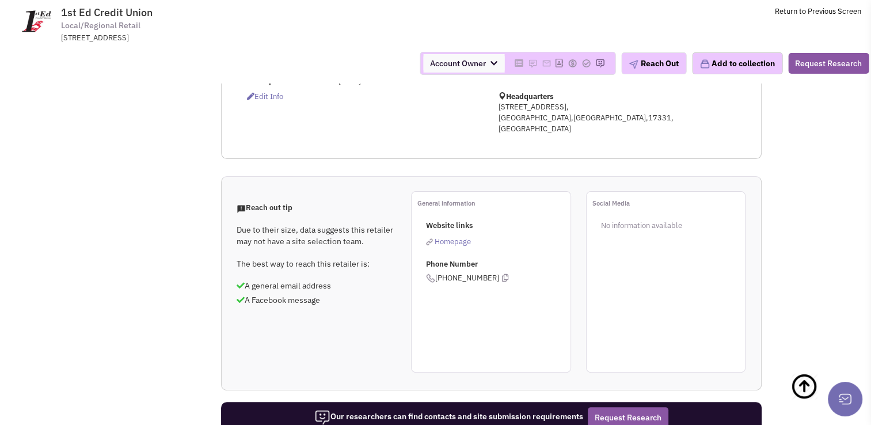
scroll to position [318, 0]
click at [446, 237] on span "Homepage" at bounding box center [453, 242] width 36 height 10
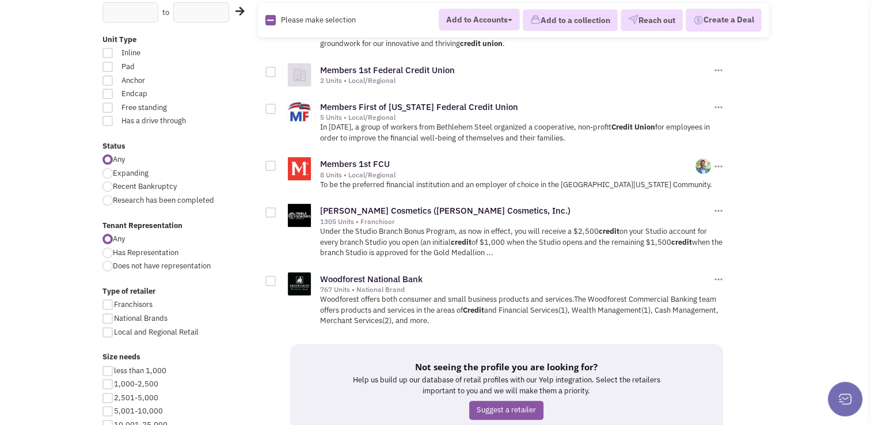
scroll to position [187, 0]
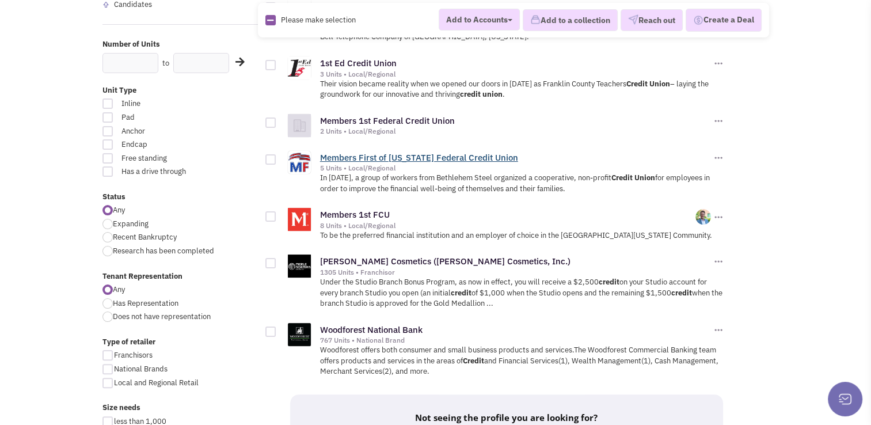
click at [371, 152] on link "Members First of [US_STATE] Federal Credit Union" at bounding box center [419, 157] width 198 height 11
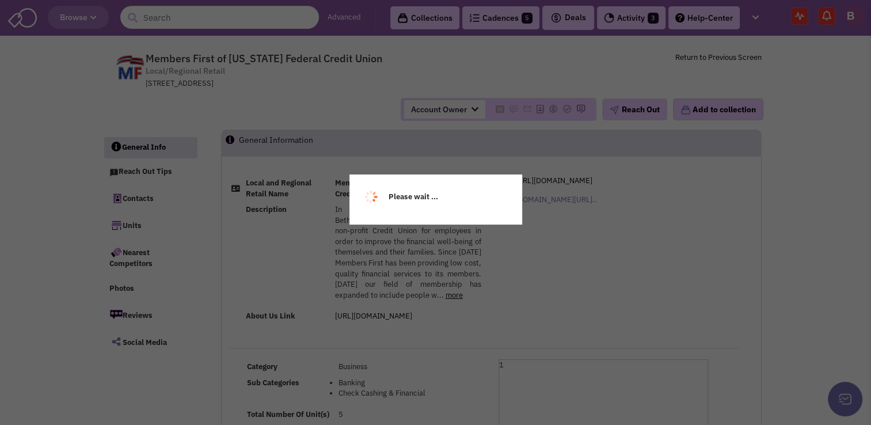
select select
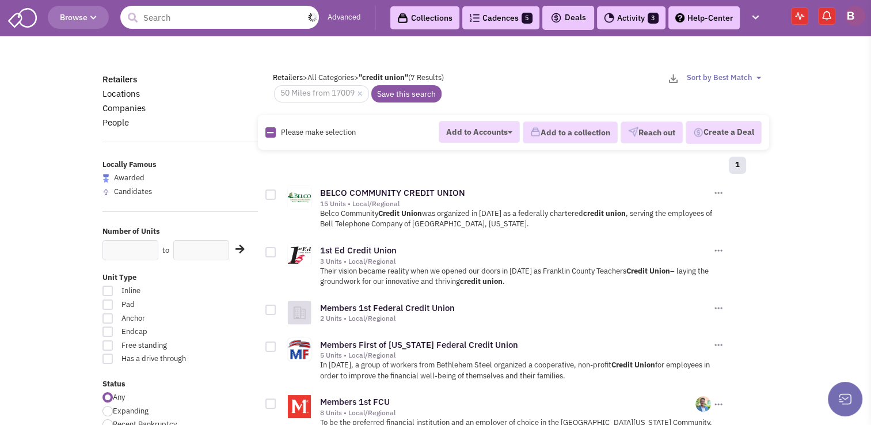
click at [225, 13] on input "text" at bounding box center [219, 17] width 199 height 23
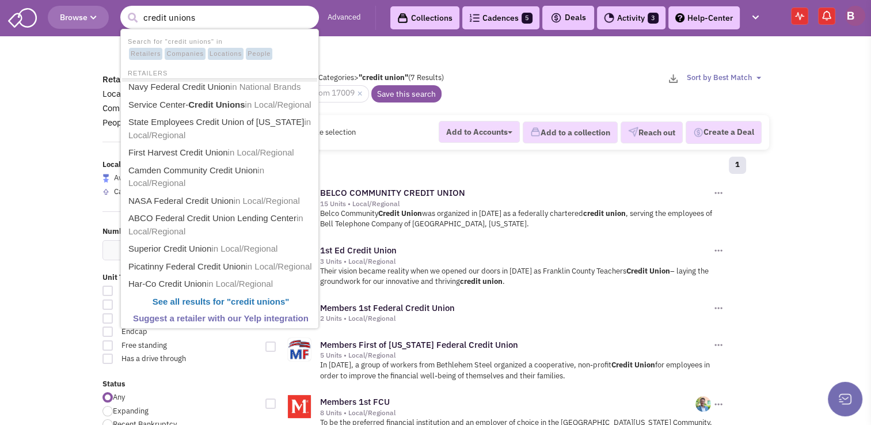
type input "credit unions"
click at [124, 9] on button "submit" at bounding box center [132, 17] width 17 height 17
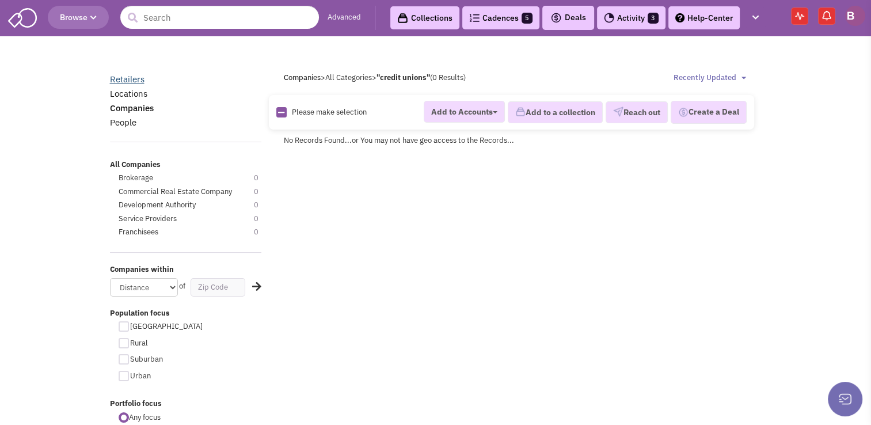
click at [132, 79] on link "Retailers" at bounding box center [127, 79] width 35 height 11
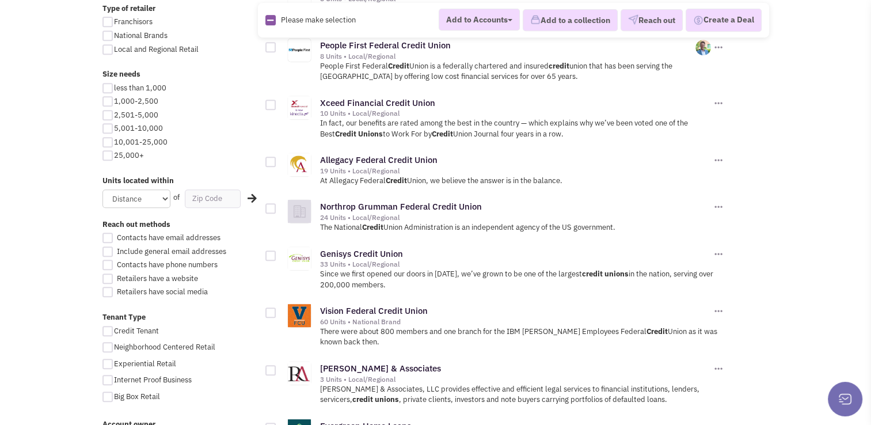
scroll to position [552, 0]
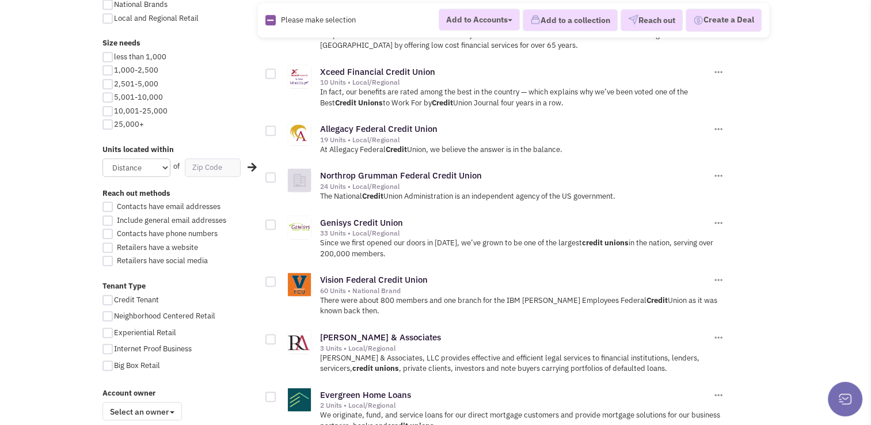
click at [108, 205] on div at bounding box center [107, 206] width 10 height 10
click at [114, 205] on input "Contacts have email addresses" at bounding box center [117, 207] width 7 height 7
checkbox input "true"
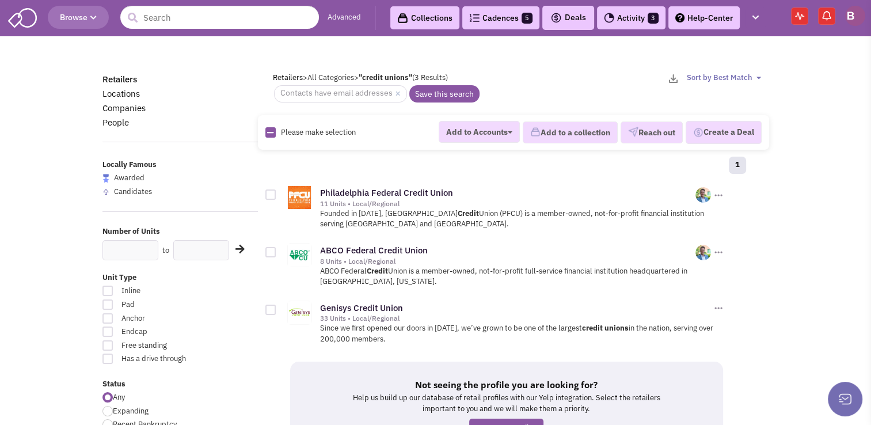
scroll to position [35, 0]
